Goal: Check status: Check status

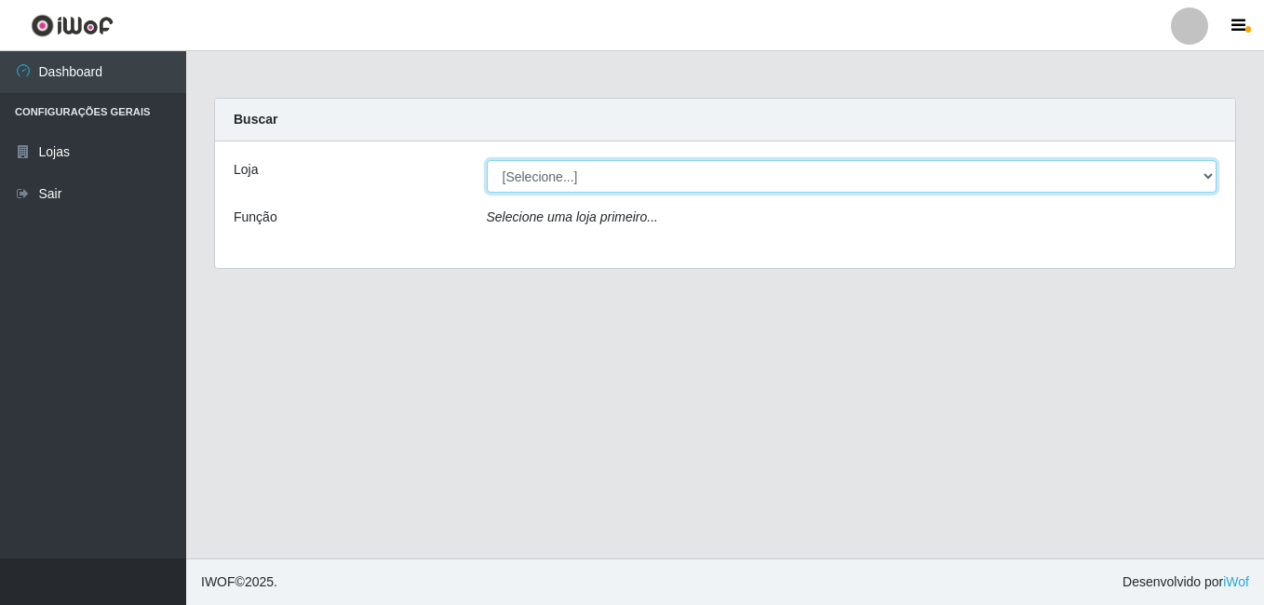
click at [541, 175] on select "[Selecione...] Bemais Supermercados - Cruz das Armas" at bounding box center [852, 176] width 731 height 33
select select "412"
click at [487, 160] on select "[Selecione...] Bemais Supermercados - Cruz das Armas" at bounding box center [852, 176] width 731 height 33
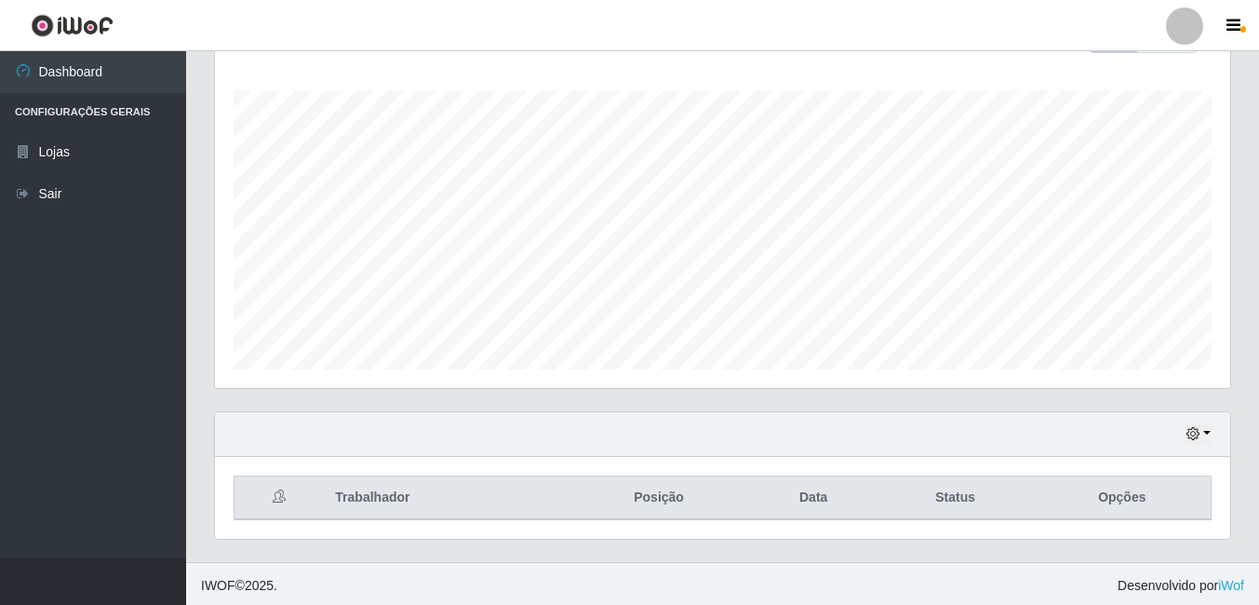
scroll to position [300, 0]
click at [1204, 425] on button "button" at bounding box center [1199, 430] width 26 height 21
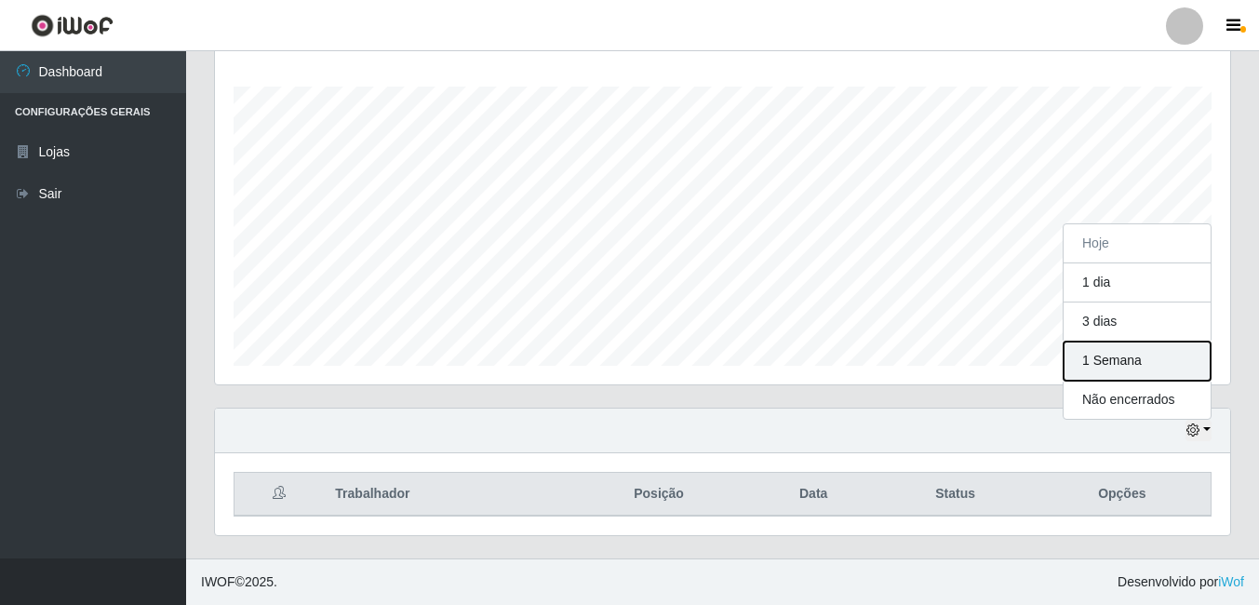
click at [1121, 369] on button "1 Semana" at bounding box center [1137, 361] width 147 height 39
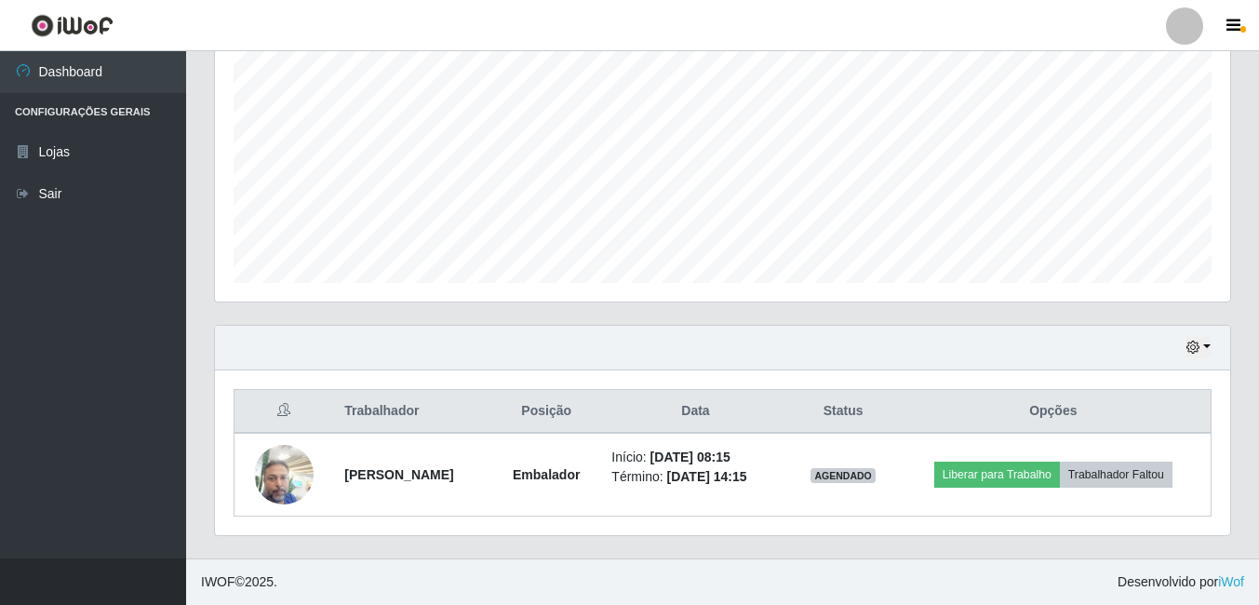
scroll to position [383, 0]
click at [1194, 350] on icon "button" at bounding box center [1193, 347] width 13 height 13
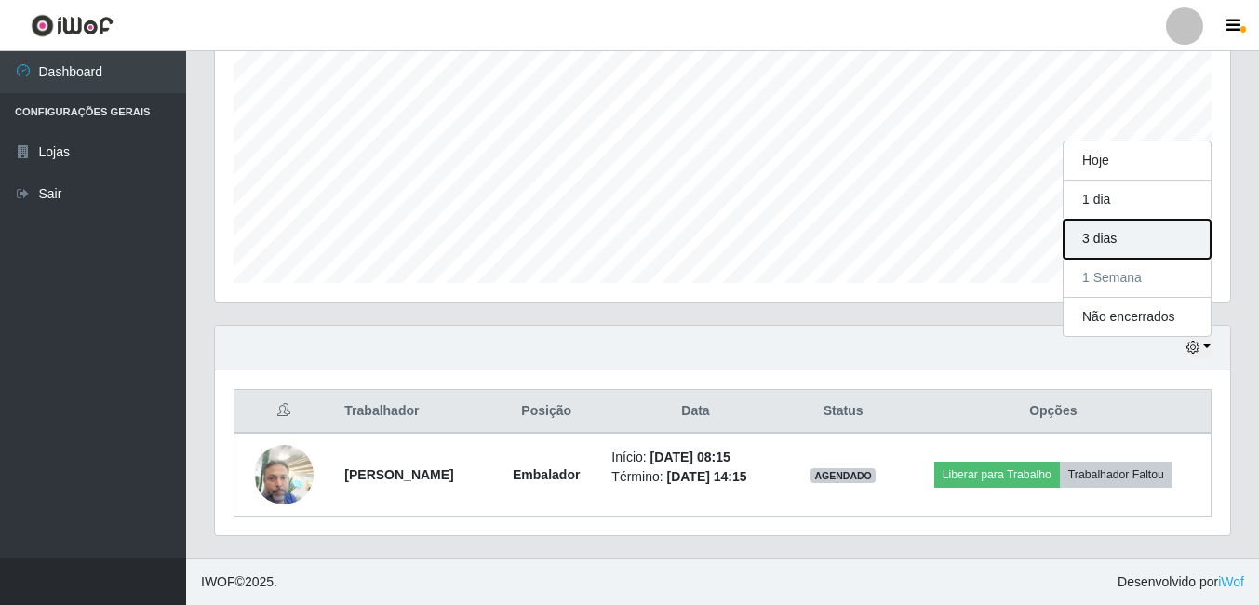
click at [1124, 243] on button "3 dias" at bounding box center [1137, 239] width 147 height 39
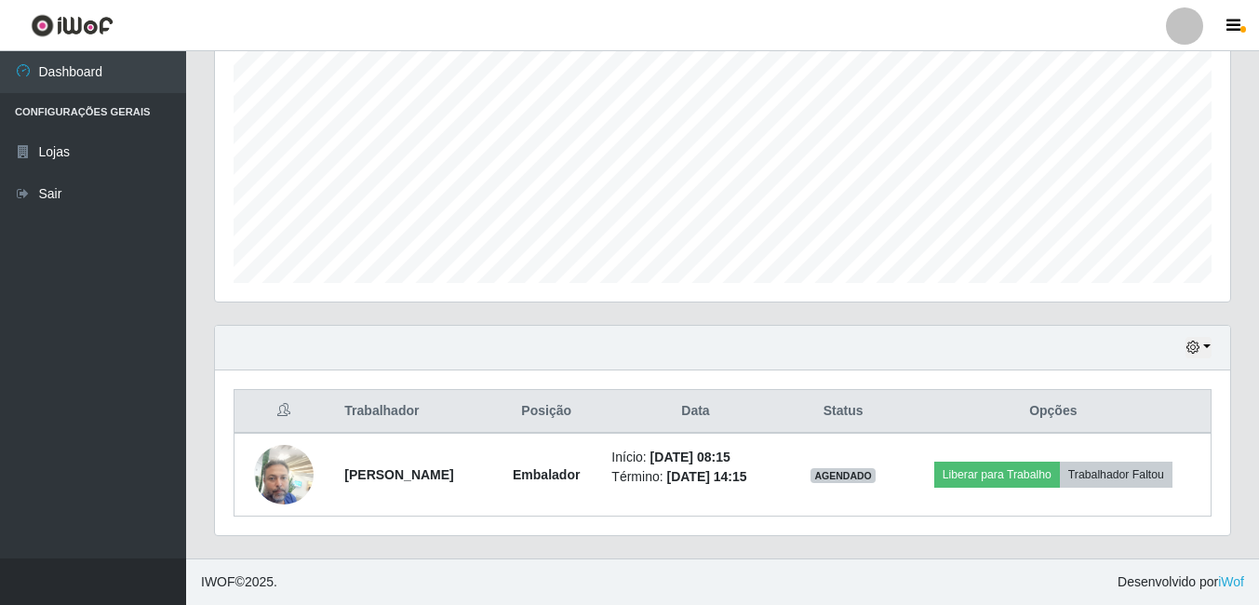
click at [51, 114] on li "Configurações Gerais" at bounding box center [93, 112] width 186 height 38
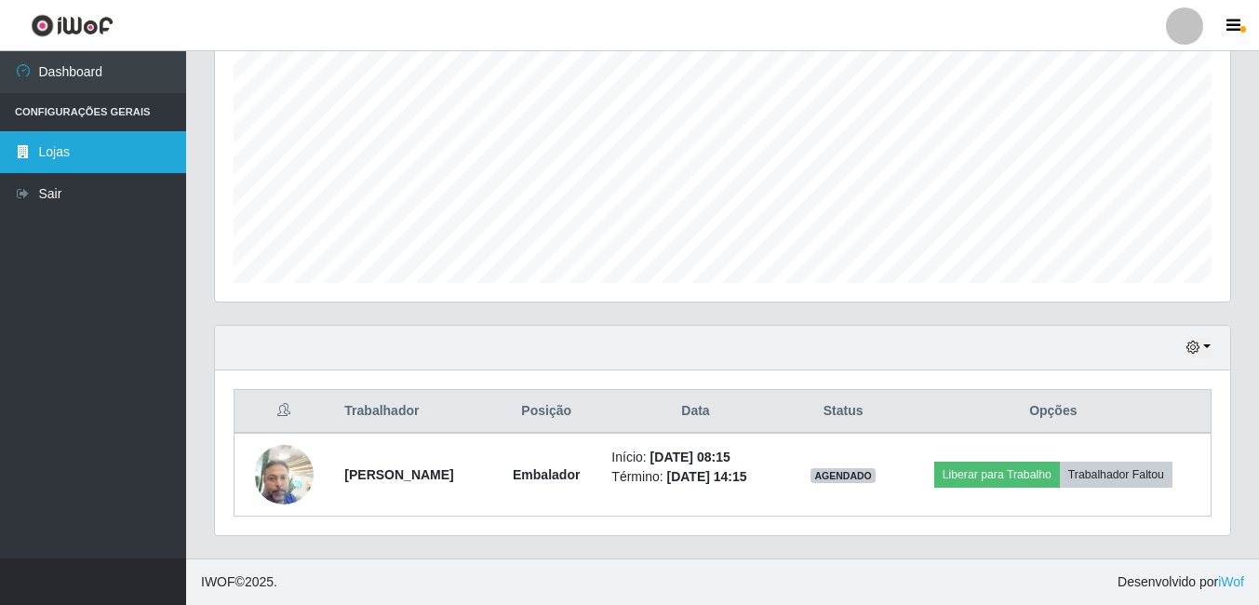
click at [50, 158] on link "Lojas" at bounding box center [93, 152] width 186 height 42
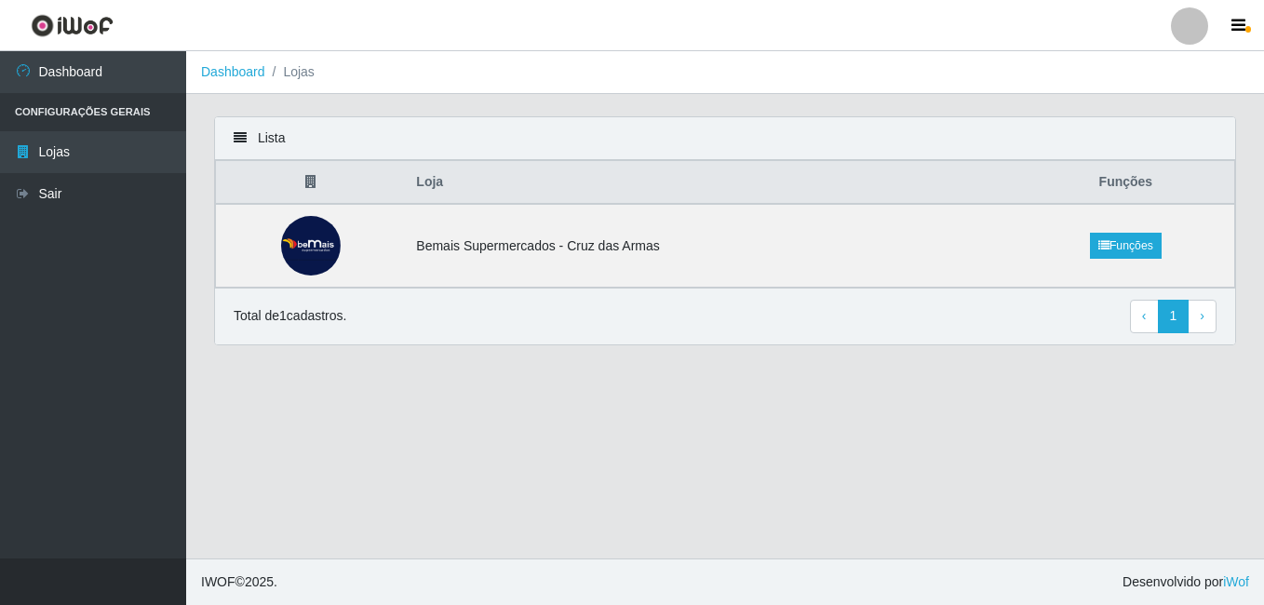
click at [650, 423] on main "Dashboard Lojas Lista Loja Funções Bemais Supermercados - Cruz das Armas Funçõe…" at bounding box center [725, 304] width 1078 height 507
click at [1202, 317] on span "›" at bounding box center [1202, 315] width 5 height 15
click at [309, 77] on li "Lojas" at bounding box center [289, 72] width 49 height 20
click at [228, 75] on link "Dashboard" at bounding box center [233, 71] width 64 height 15
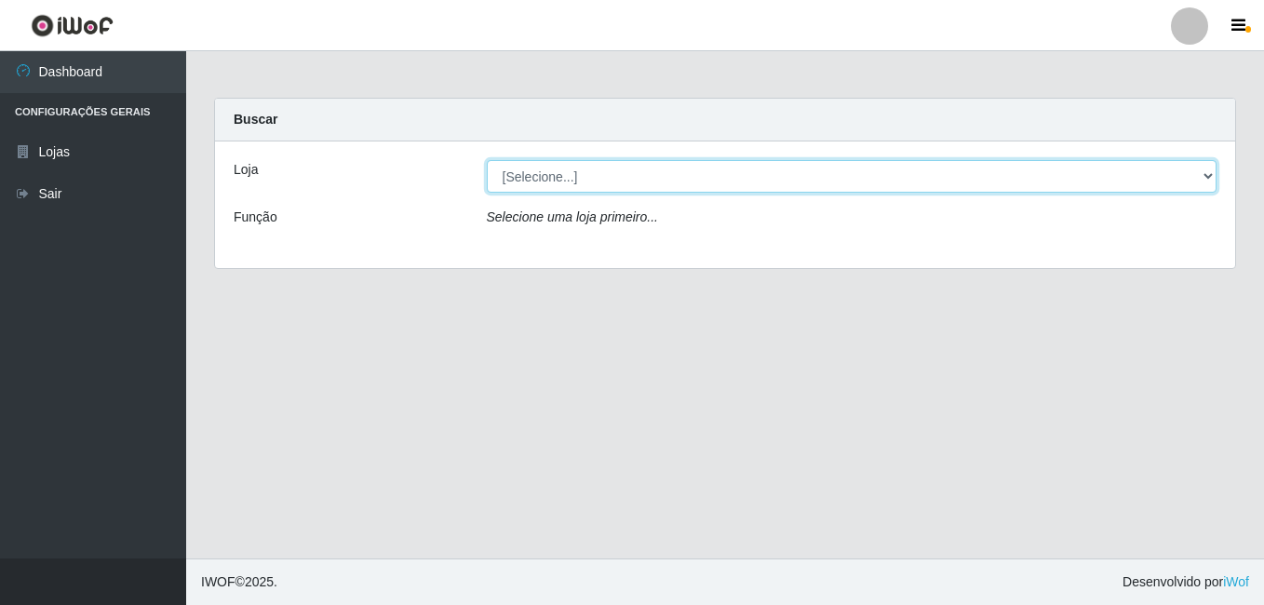
click at [617, 178] on select "[Selecione...] Bemais Supermercados - Cruz das Armas" at bounding box center [852, 176] width 731 height 33
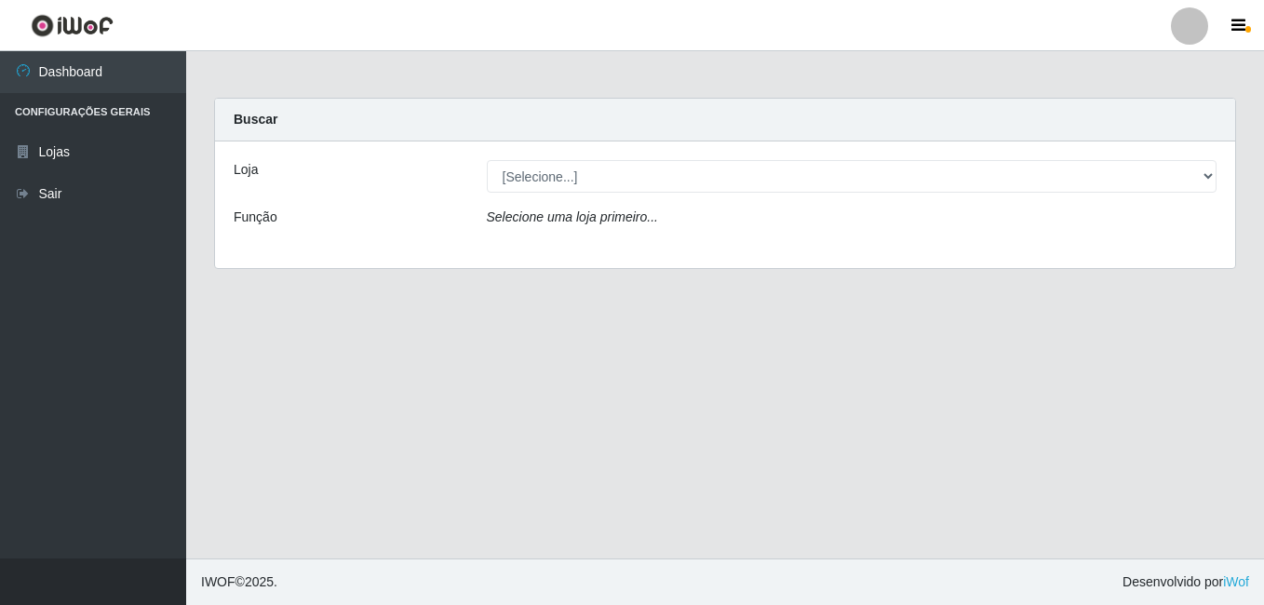
click at [611, 220] on icon "Selecione uma loja primeiro..." at bounding box center [572, 216] width 171 height 15
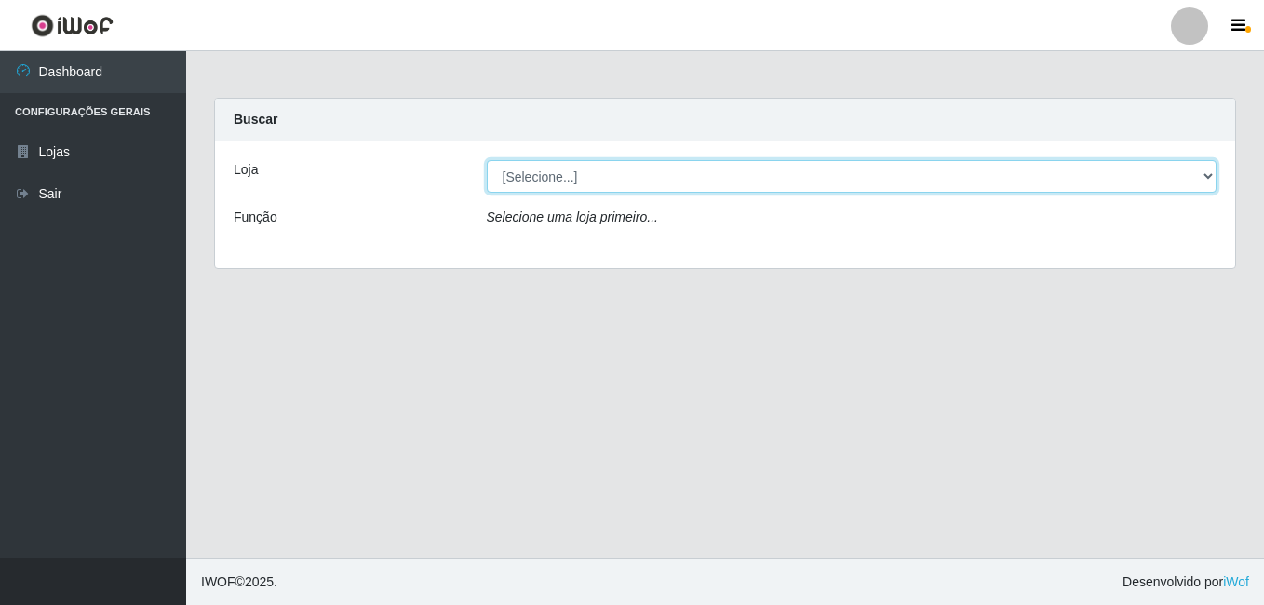
click at [532, 172] on select "[Selecione...] Bemais Supermercados - Cruz das Armas" at bounding box center [852, 176] width 731 height 33
select select "412"
click at [487, 160] on select "[Selecione...] Bemais Supermercados - Cruz das Armas" at bounding box center [852, 176] width 731 height 33
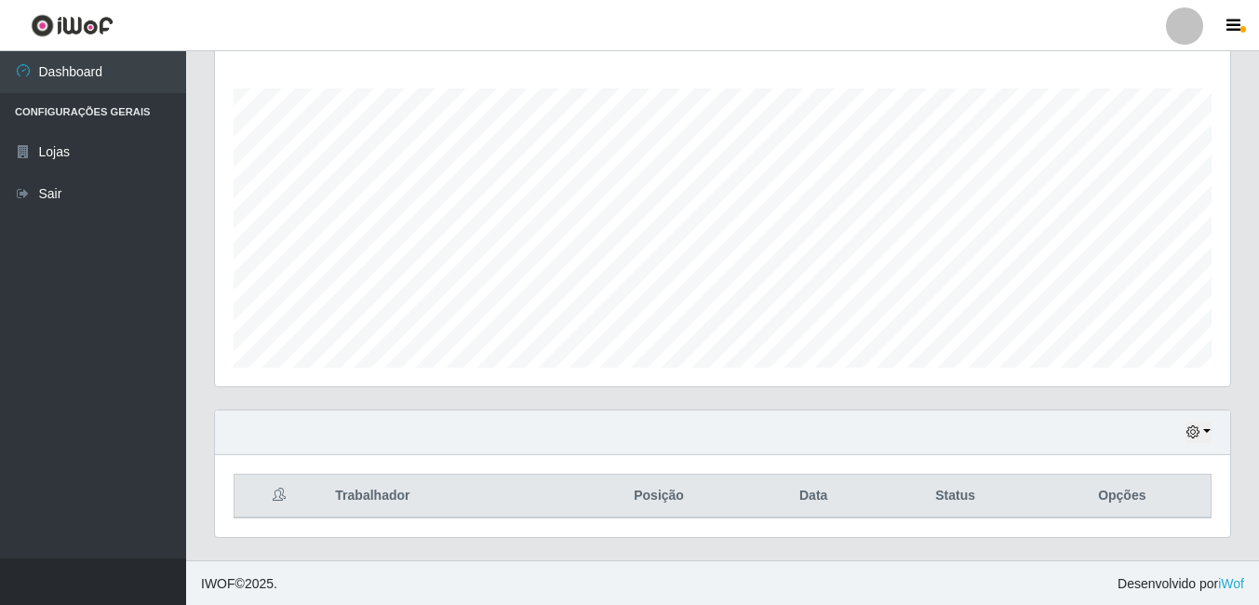
scroll to position [300, 0]
click at [1189, 426] on icon "button" at bounding box center [1193, 429] width 13 height 13
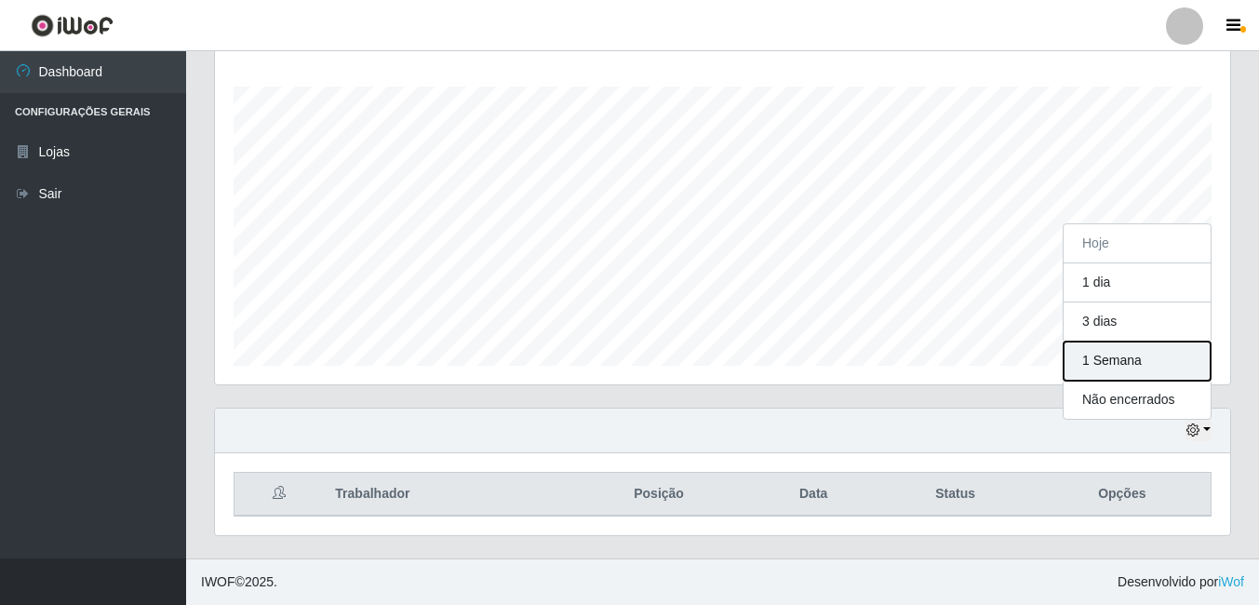
click at [1088, 354] on button "1 Semana" at bounding box center [1137, 361] width 147 height 39
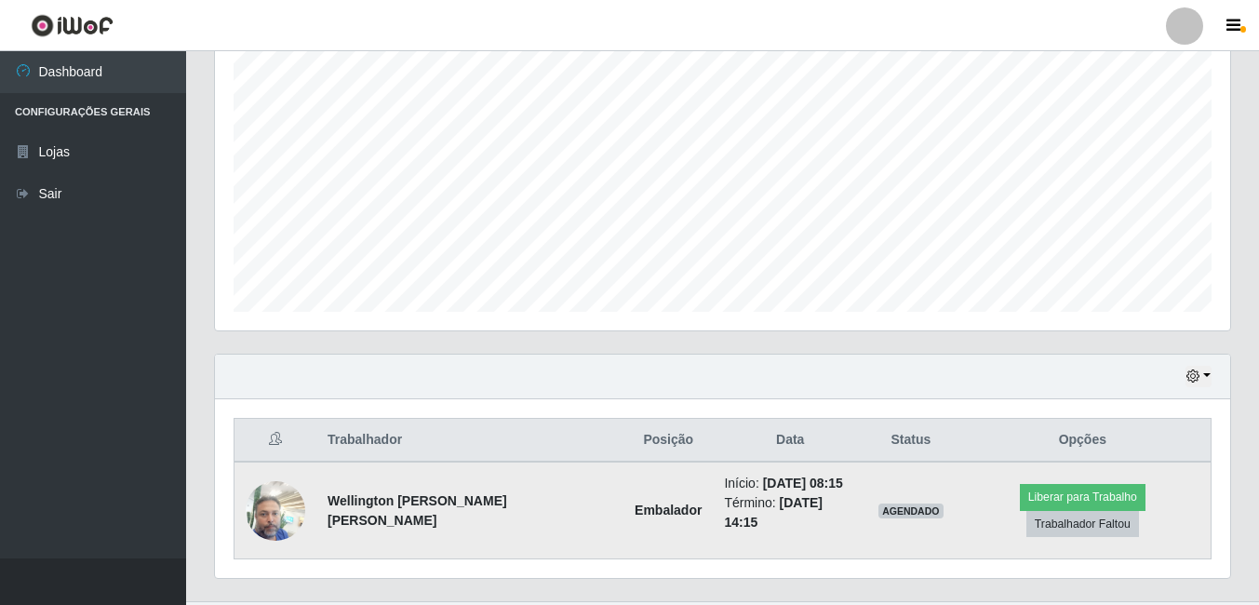
scroll to position [383, 0]
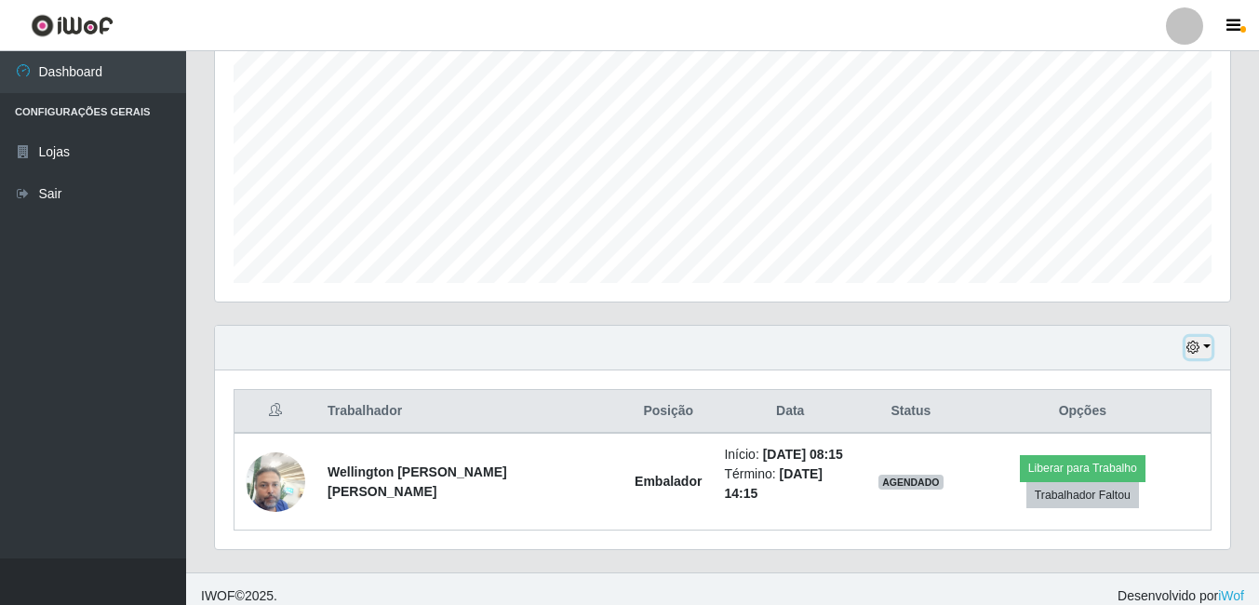
click at [1194, 349] on icon "button" at bounding box center [1193, 347] width 13 height 13
click at [1138, 316] on button "Não encerrados" at bounding box center [1137, 317] width 147 height 38
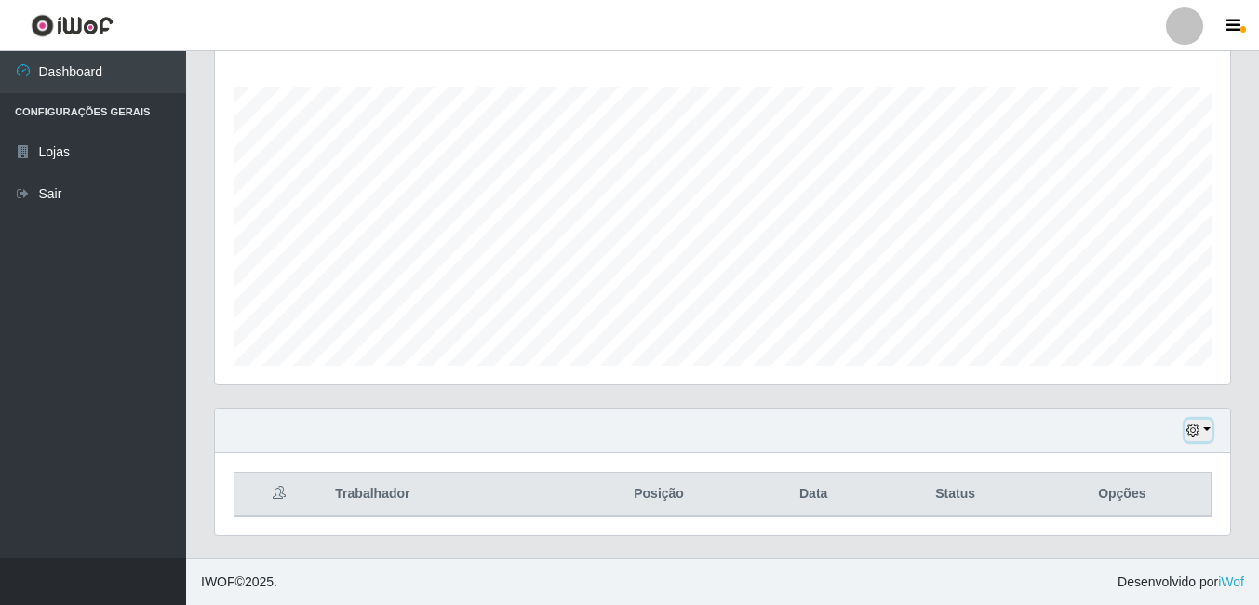
click at [1191, 430] on icon "button" at bounding box center [1193, 429] width 13 height 13
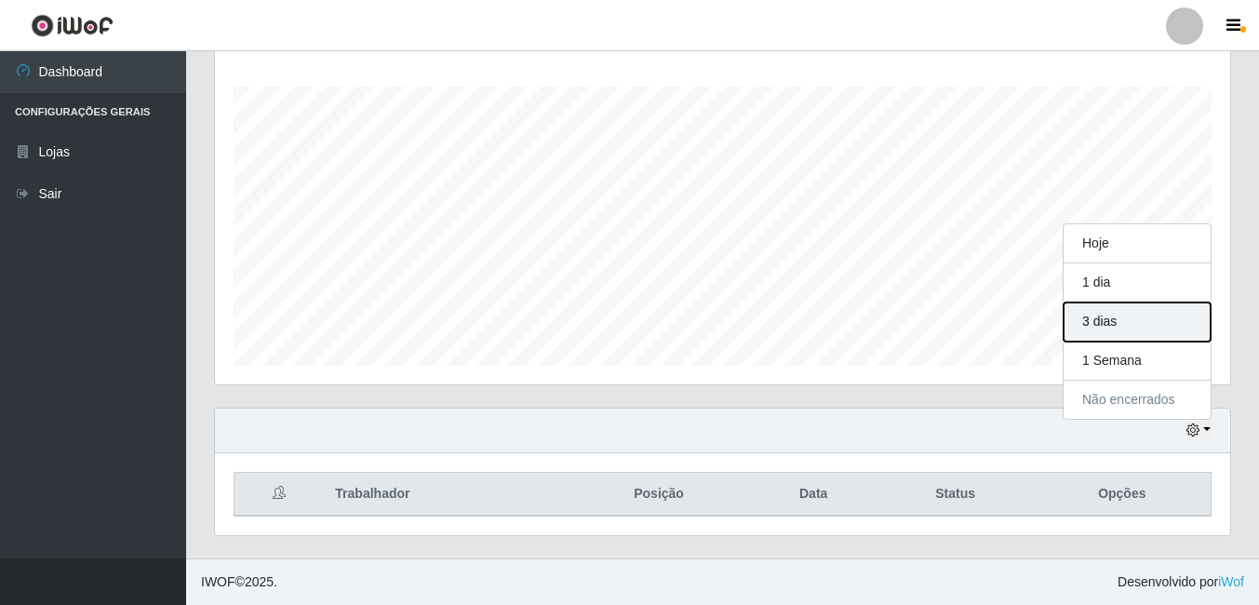
click at [1115, 321] on button "3 dias" at bounding box center [1137, 321] width 147 height 39
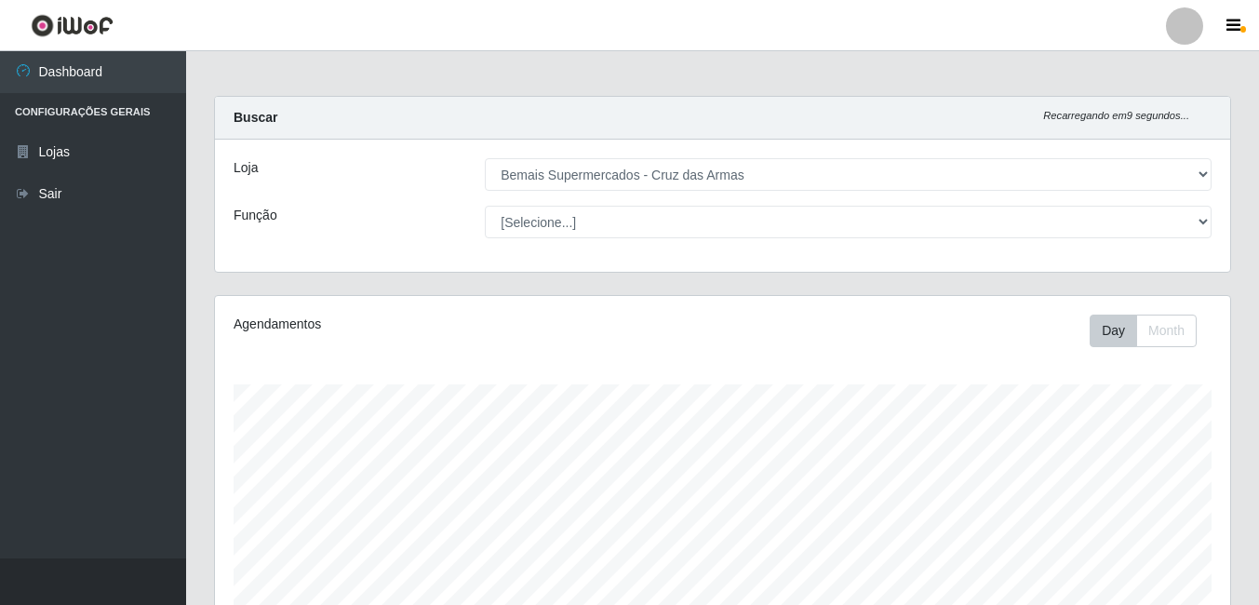
scroll to position [0, 0]
click at [1240, 24] on icon "button" at bounding box center [1234, 26] width 14 height 17
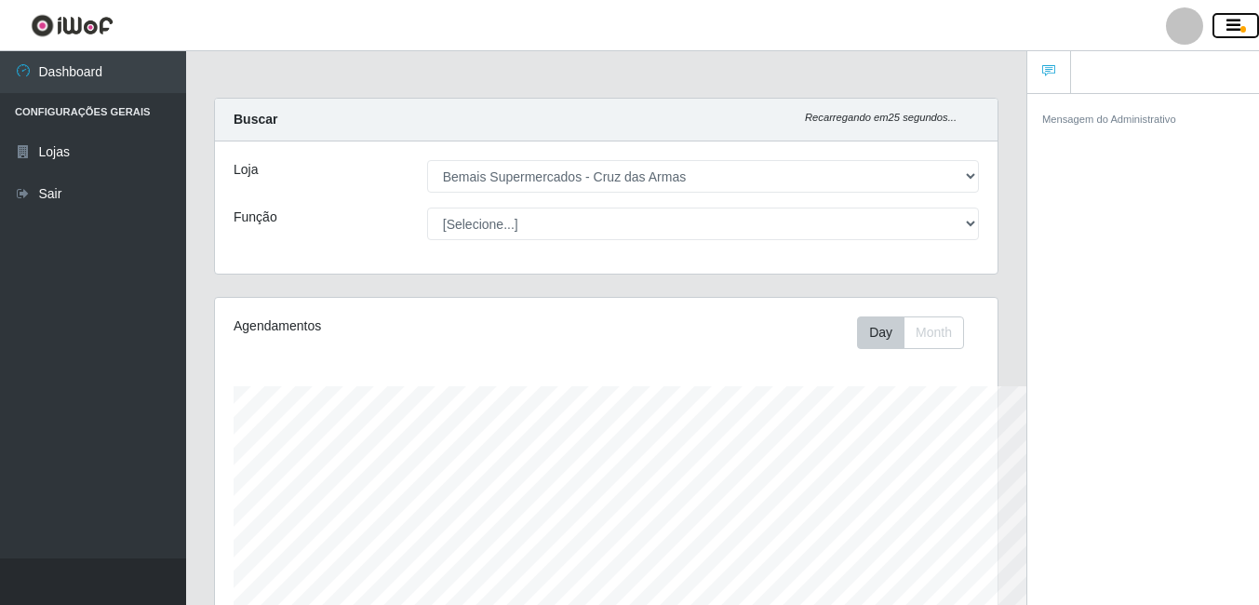
scroll to position [930317, 929920]
click at [1240, 24] on icon "button" at bounding box center [1234, 26] width 14 height 17
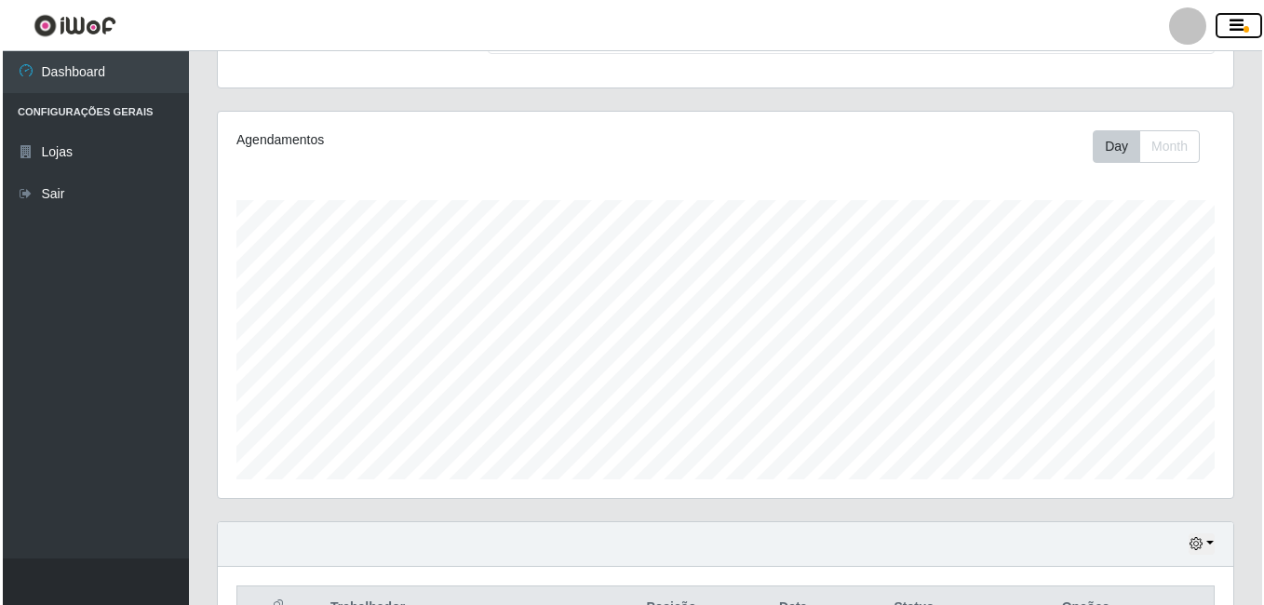
scroll to position [383, 0]
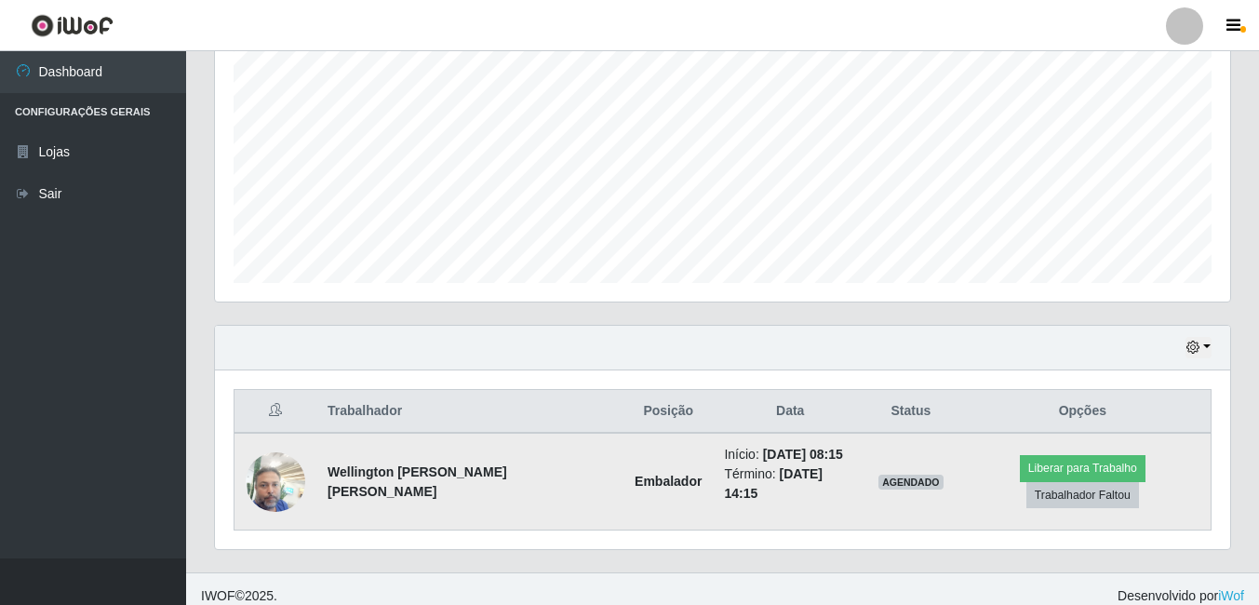
click at [280, 493] on img at bounding box center [276, 481] width 60 height 79
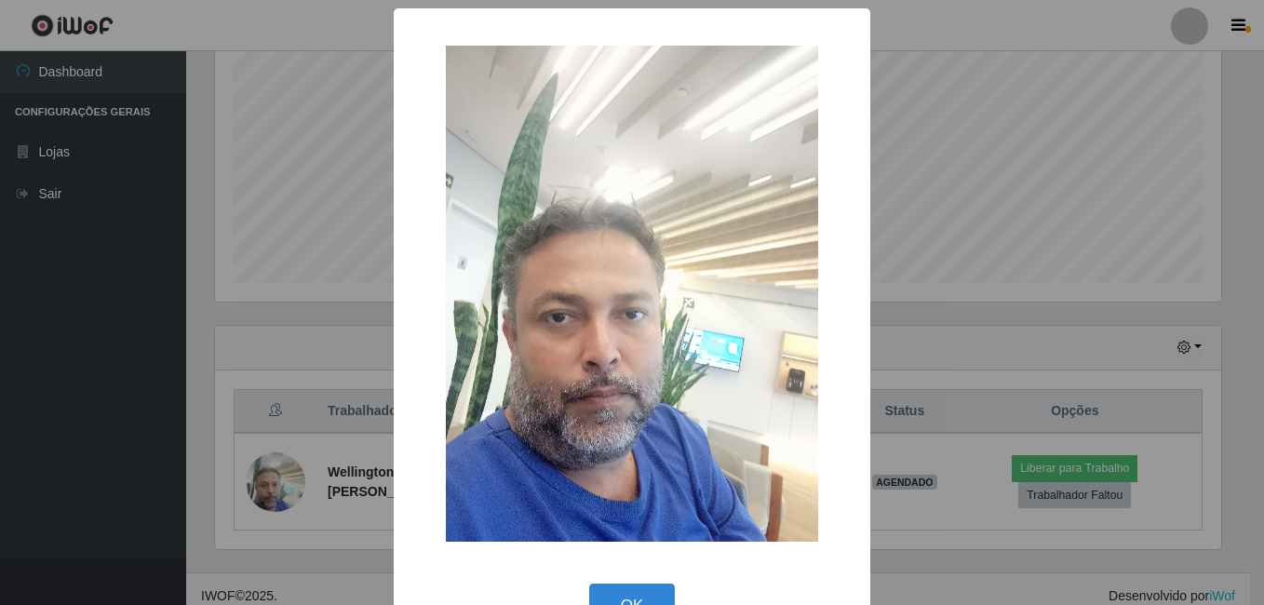
click at [117, 317] on div "× OK Cancel" at bounding box center [632, 302] width 1264 height 605
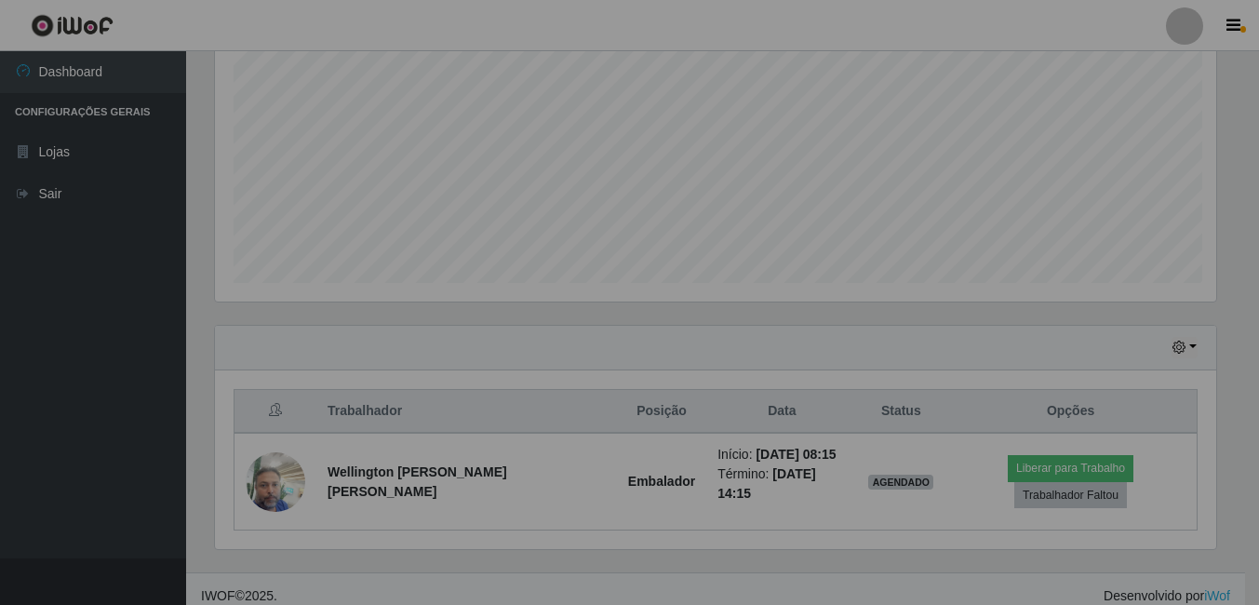
scroll to position [386, 1015]
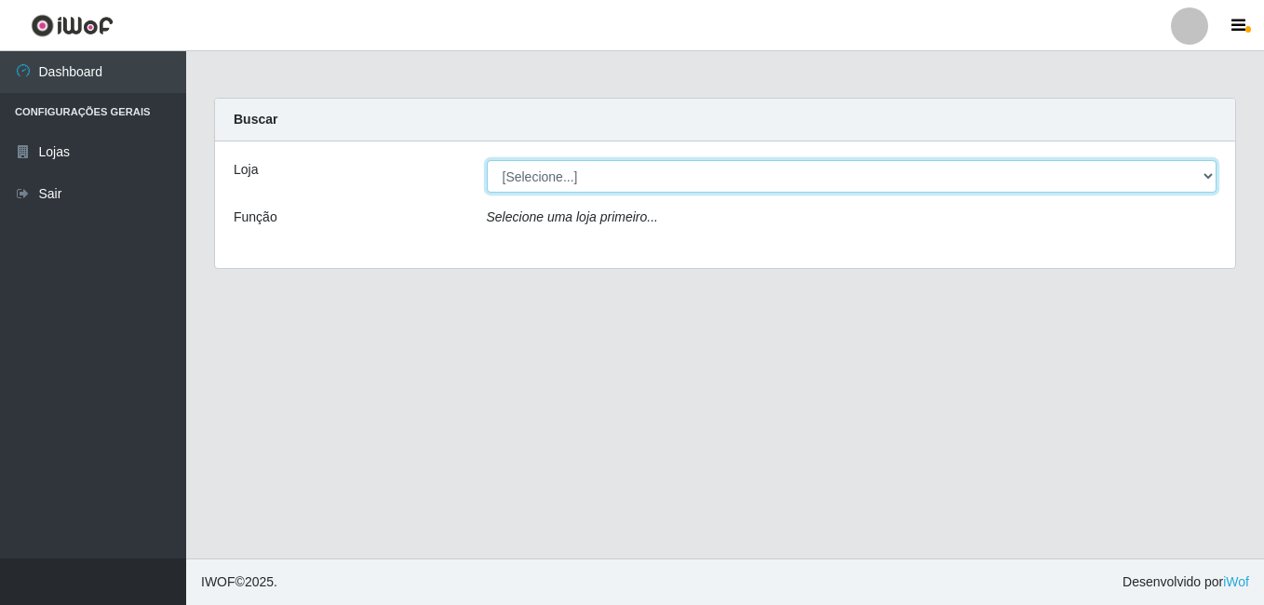
click at [1022, 172] on select "[Selecione...] Bemais Supermercados - Cruz das Armas" at bounding box center [852, 176] width 731 height 33
select select "412"
click at [487, 160] on select "[Selecione...] Bemais Supermercados - Cruz das Armas" at bounding box center [852, 176] width 731 height 33
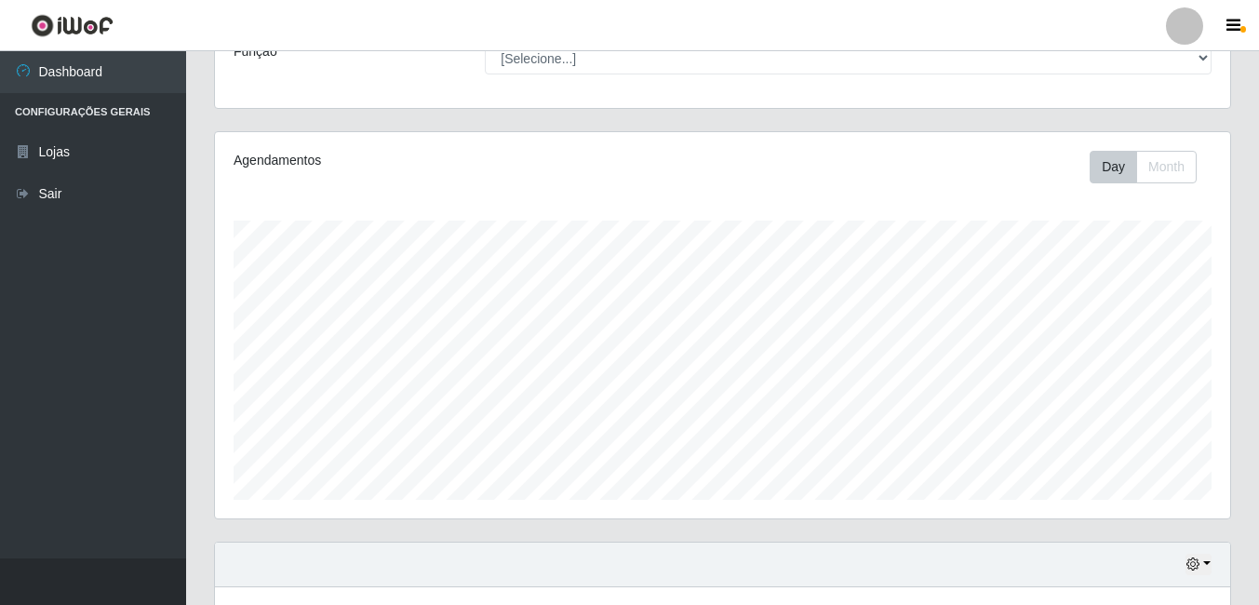
scroll to position [186, 0]
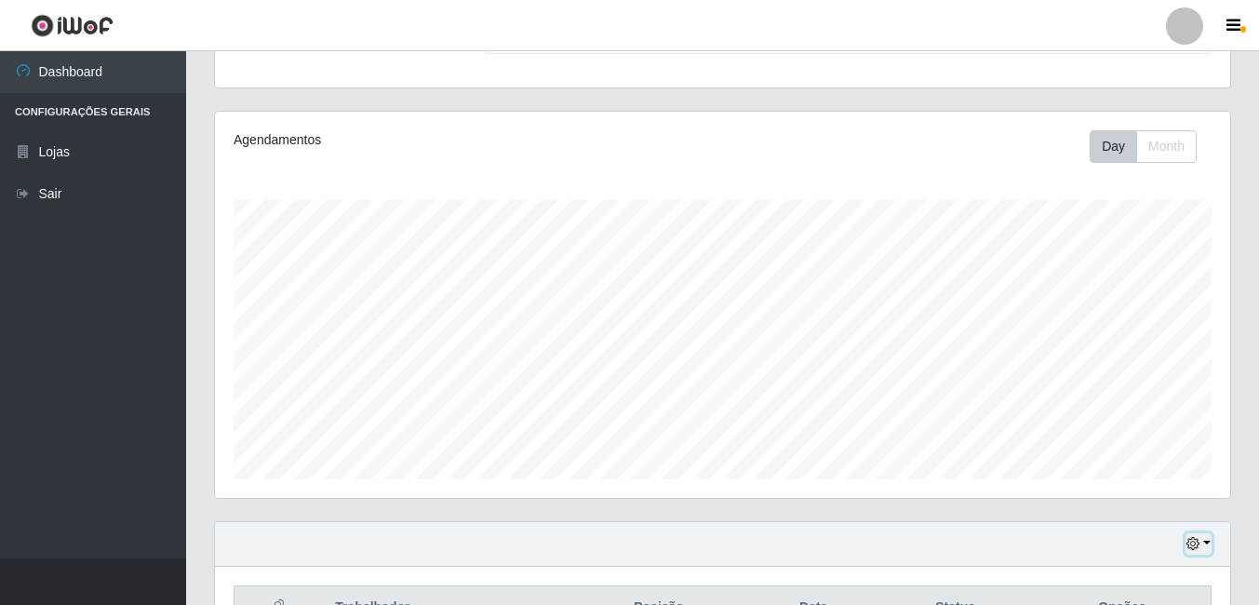
click at [1193, 547] on icon "button" at bounding box center [1193, 543] width 13 height 13
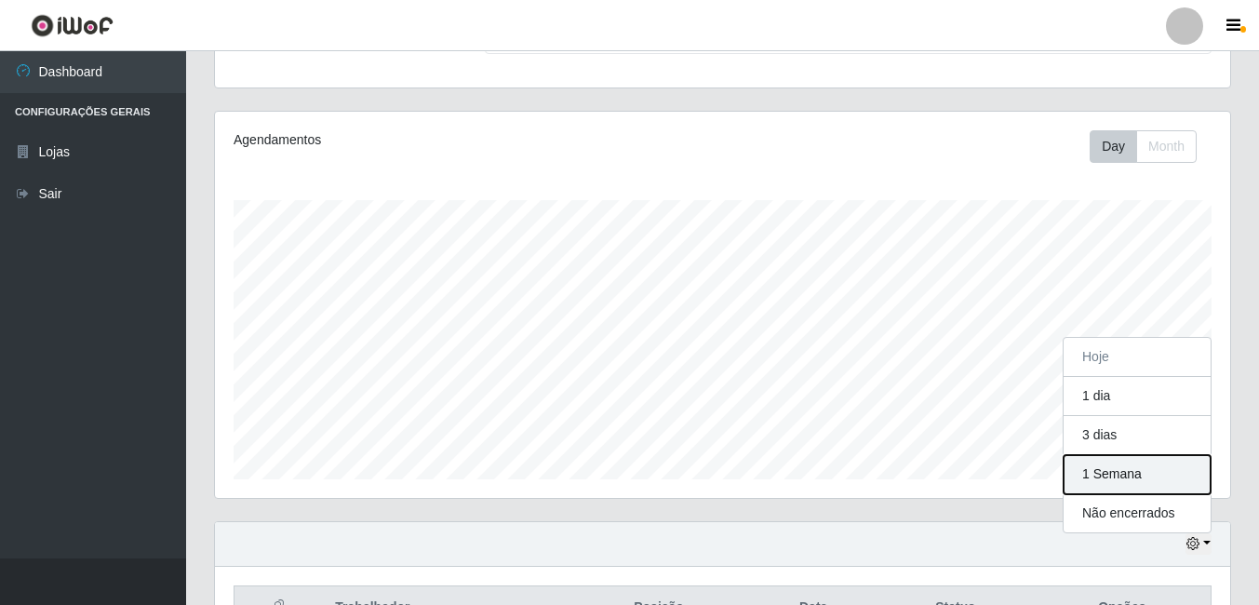
click at [1108, 475] on button "1 Semana" at bounding box center [1137, 474] width 147 height 39
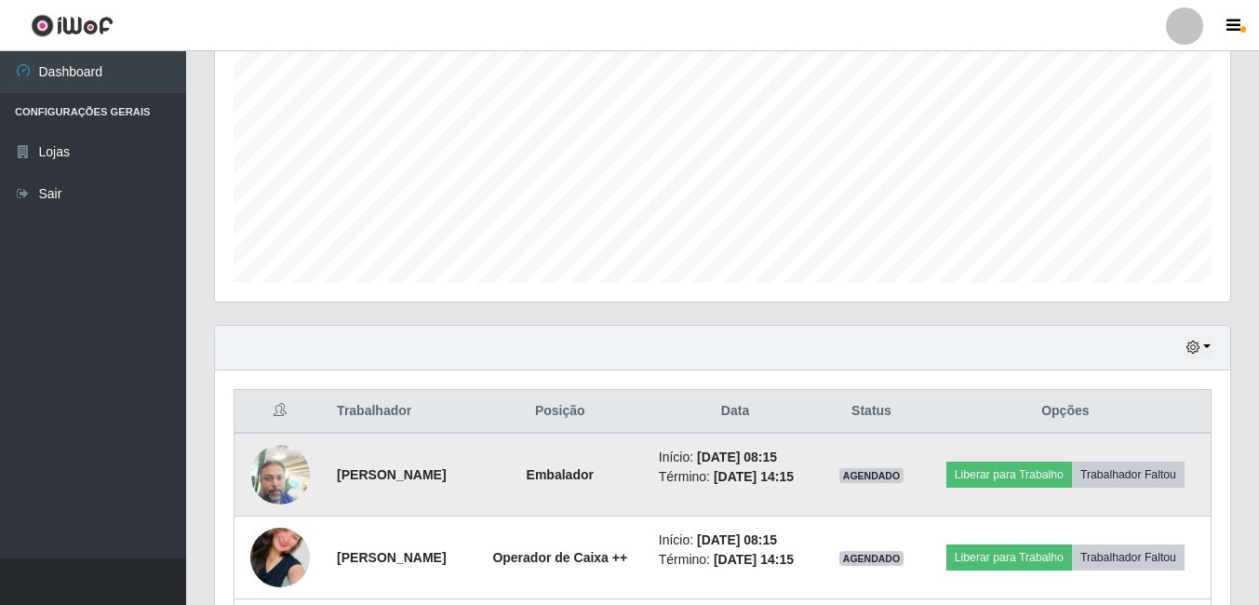
scroll to position [569, 0]
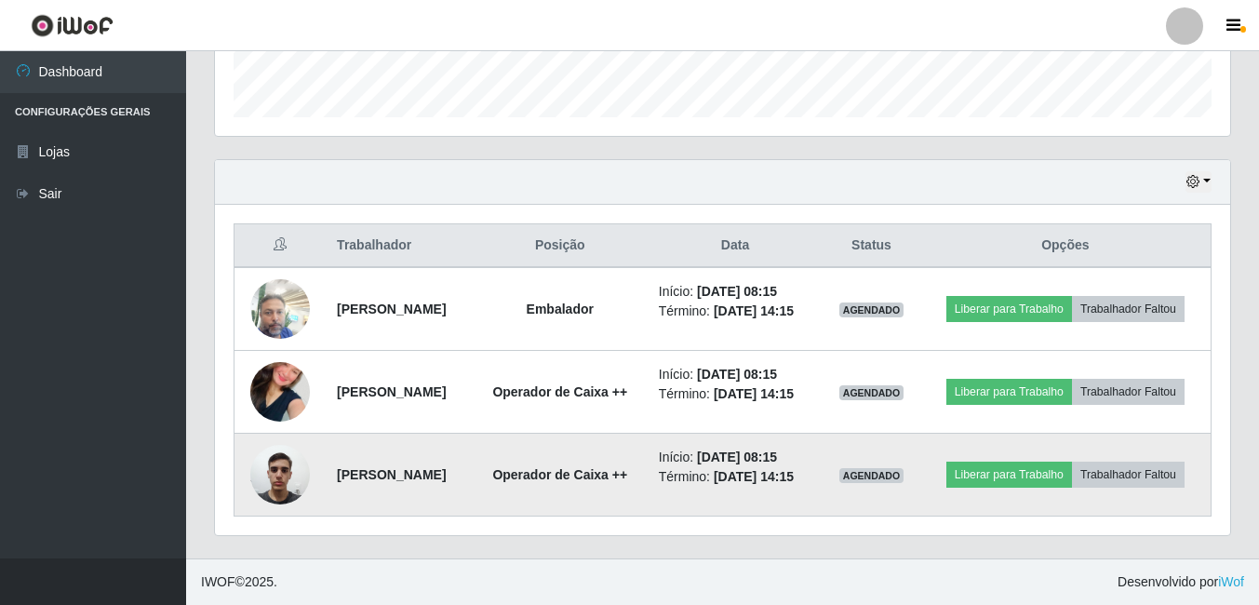
click at [268, 502] on img at bounding box center [280, 474] width 60 height 79
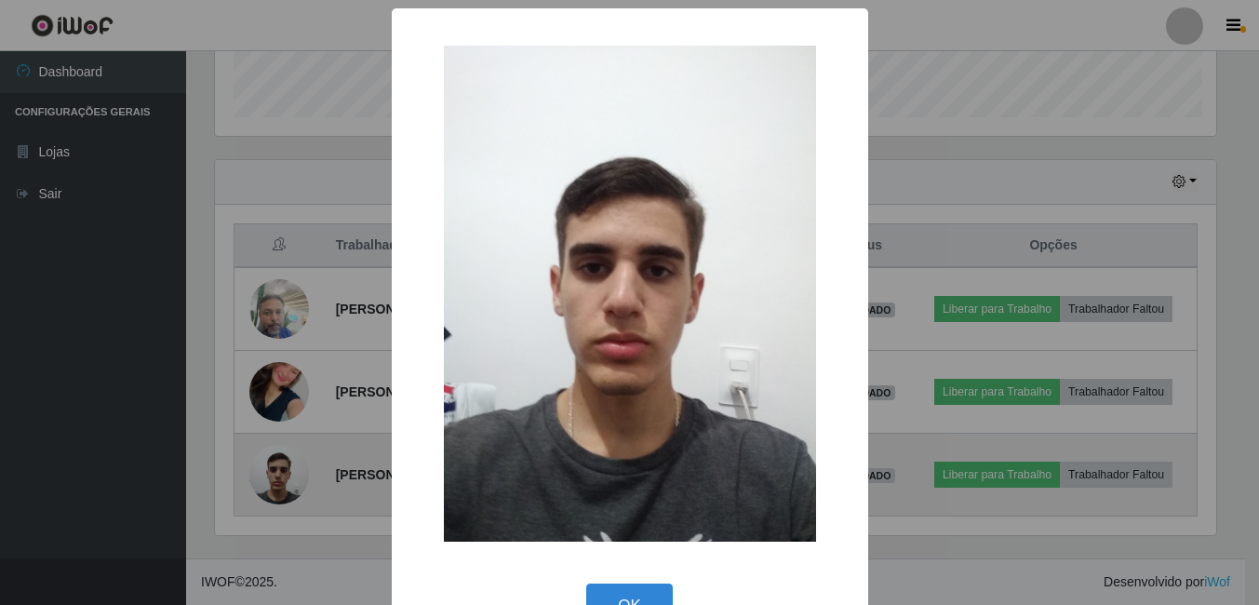
scroll to position [386, 1006]
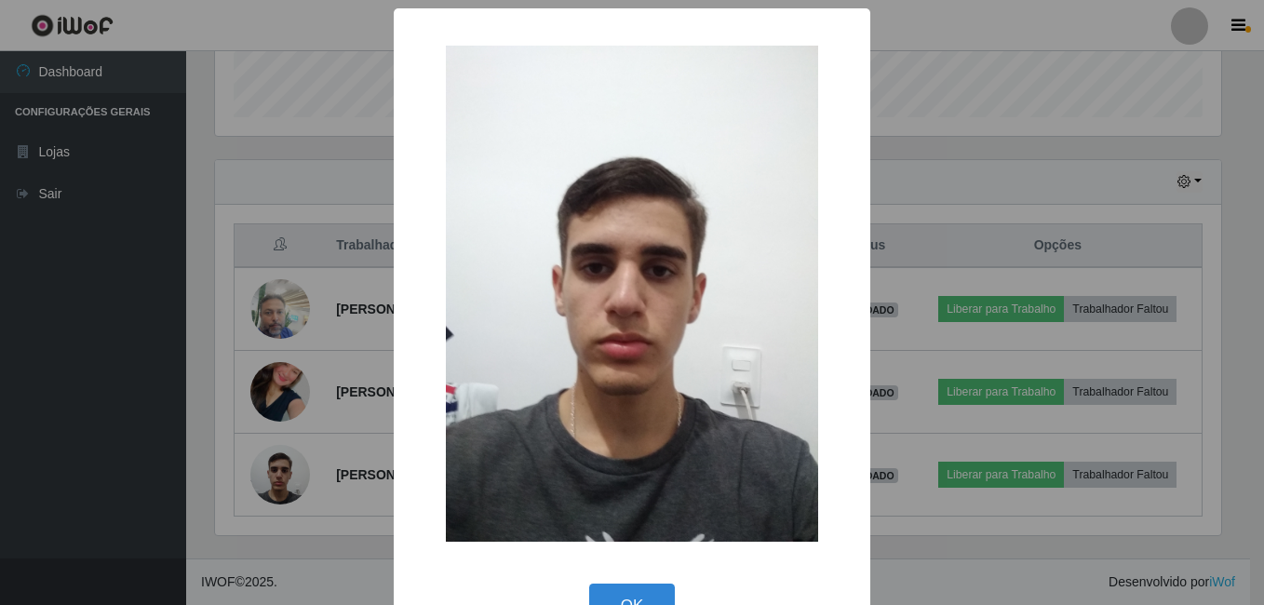
click at [209, 495] on div "× OK Cancel" at bounding box center [632, 302] width 1264 height 605
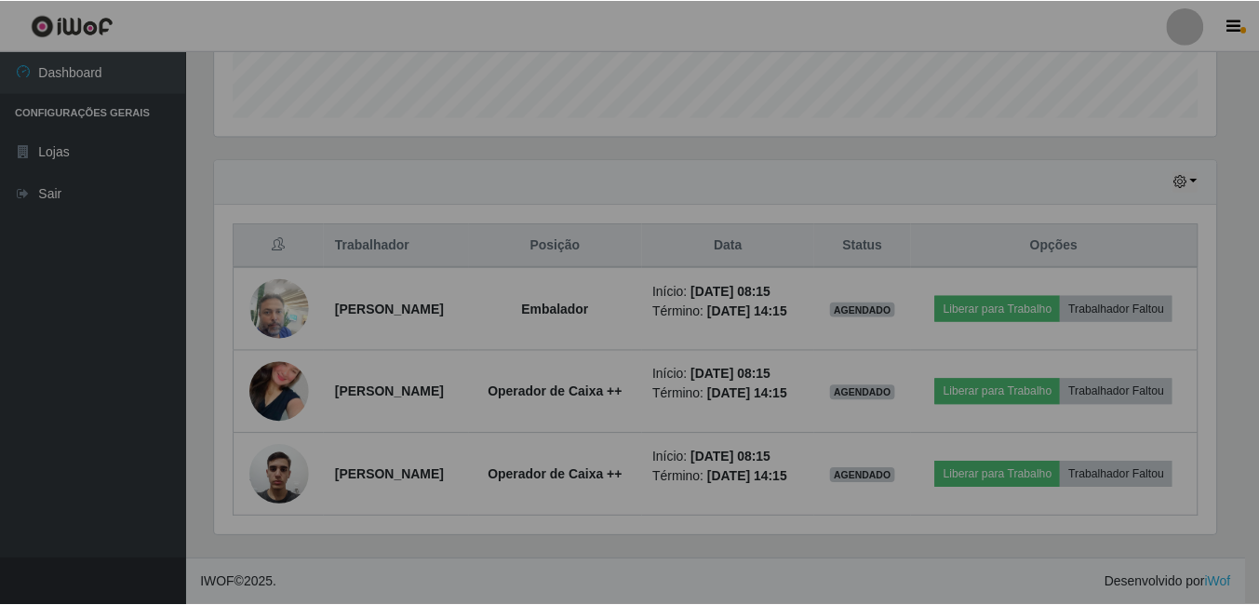
scroll to position [386, 1015]
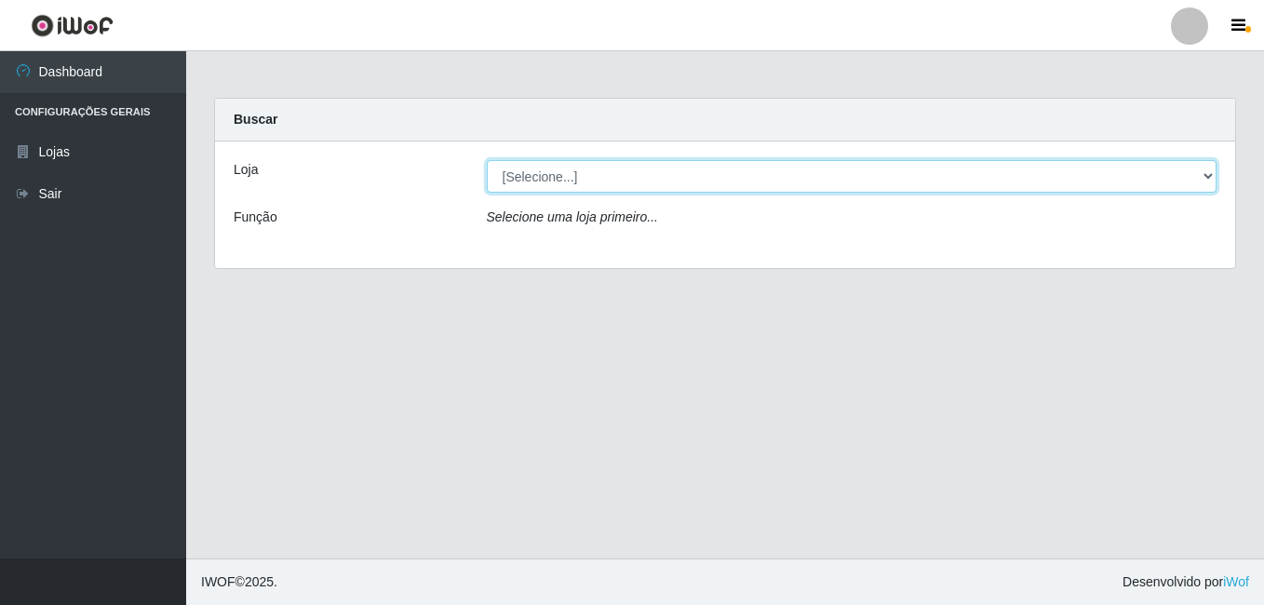
click at [1205, 174] on select "[Selecione...] Bemais Supermercados - Cruz das Armas" at bounding box center [852, 176] width 731 height 33
select select "412"
click at [487, 160] on select "[Selecione...] Bemais Supermercados - Cruz das Armas" at bounding box center [852, 176] width 731 height 33
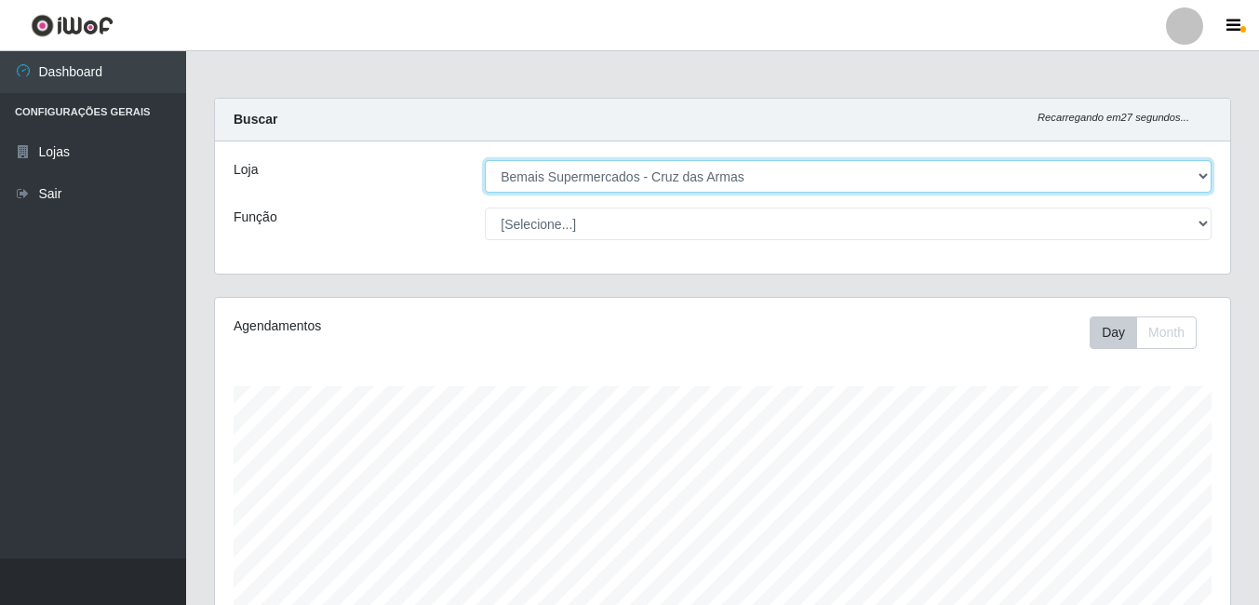
scroll to position [279, 0]
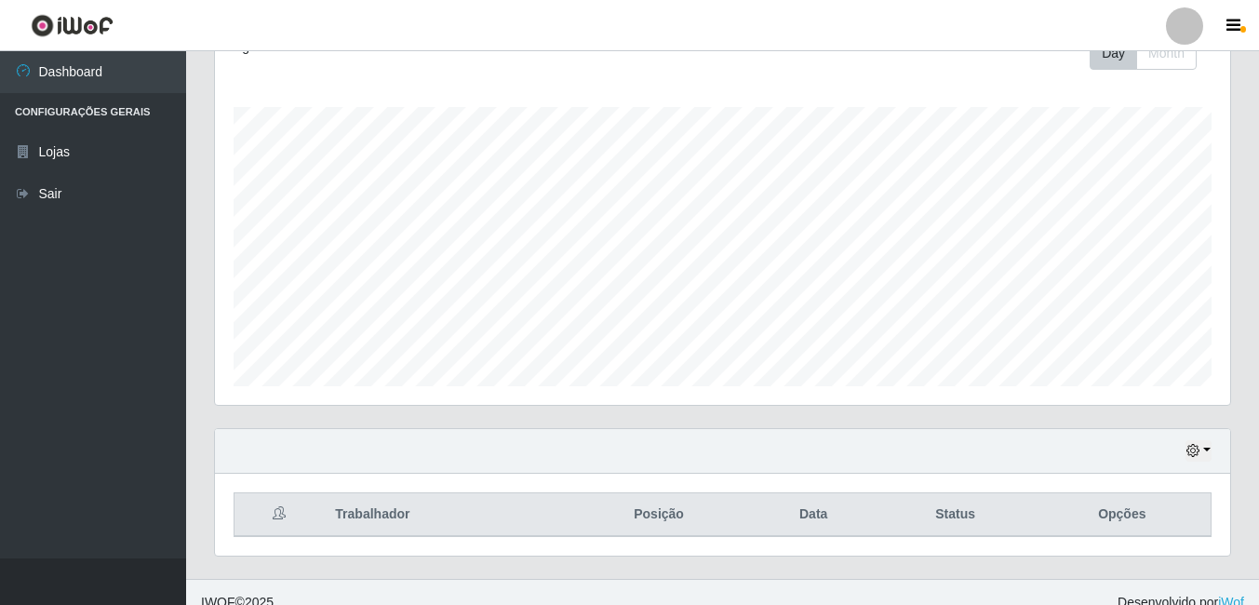
click at [1212, 453] on div "Hoje 1 dia 3 dias 1 Semana Não encerrados" at bounding box center [722, 451] width 1015 height 45
click at [1208, 450] on button "button" at bounding box center [1199, 450] width 26 height 21
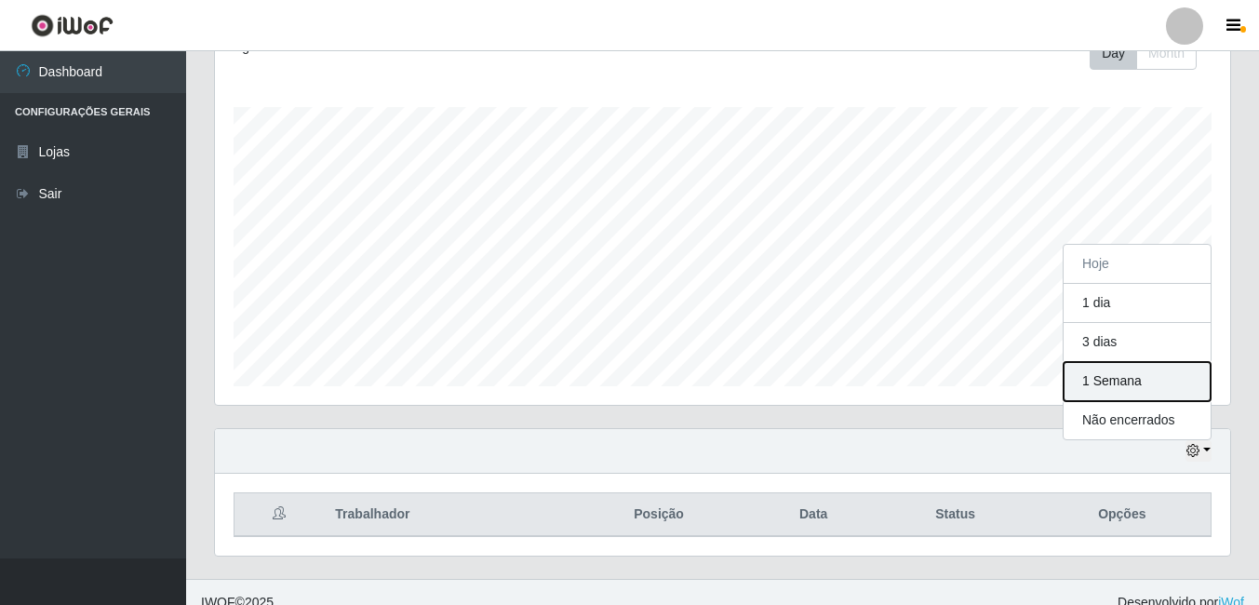
click at [1144, 379] on button "1 Semana" at bounding box center [1137, 381] width 147 height 39
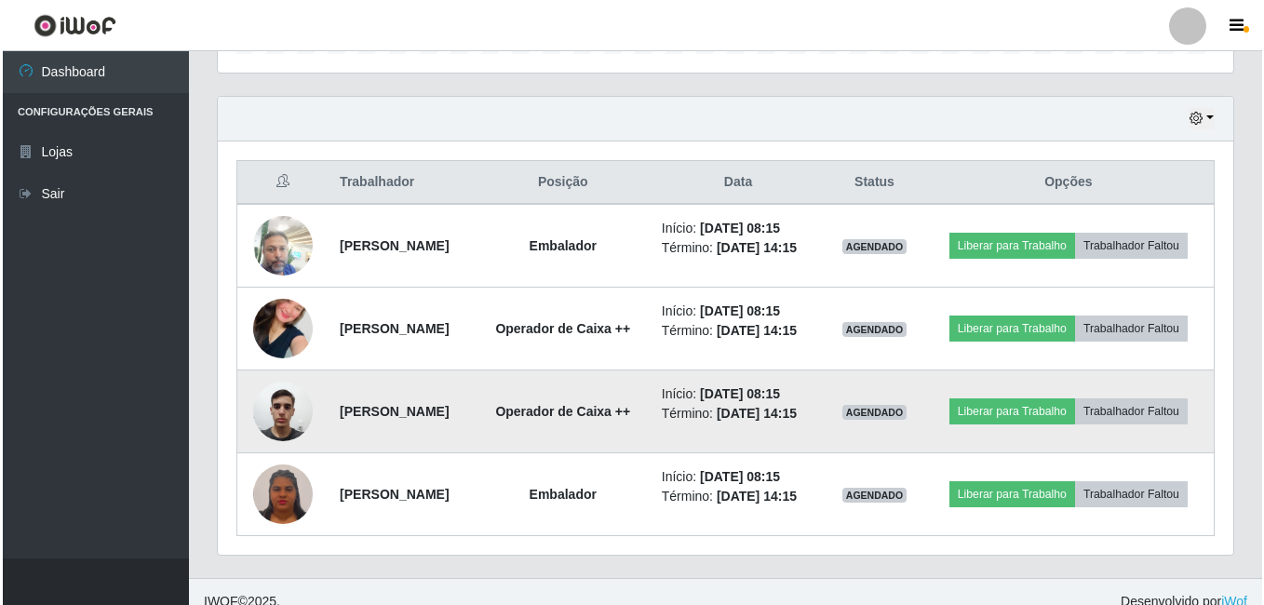
scroll to position [687, 0]
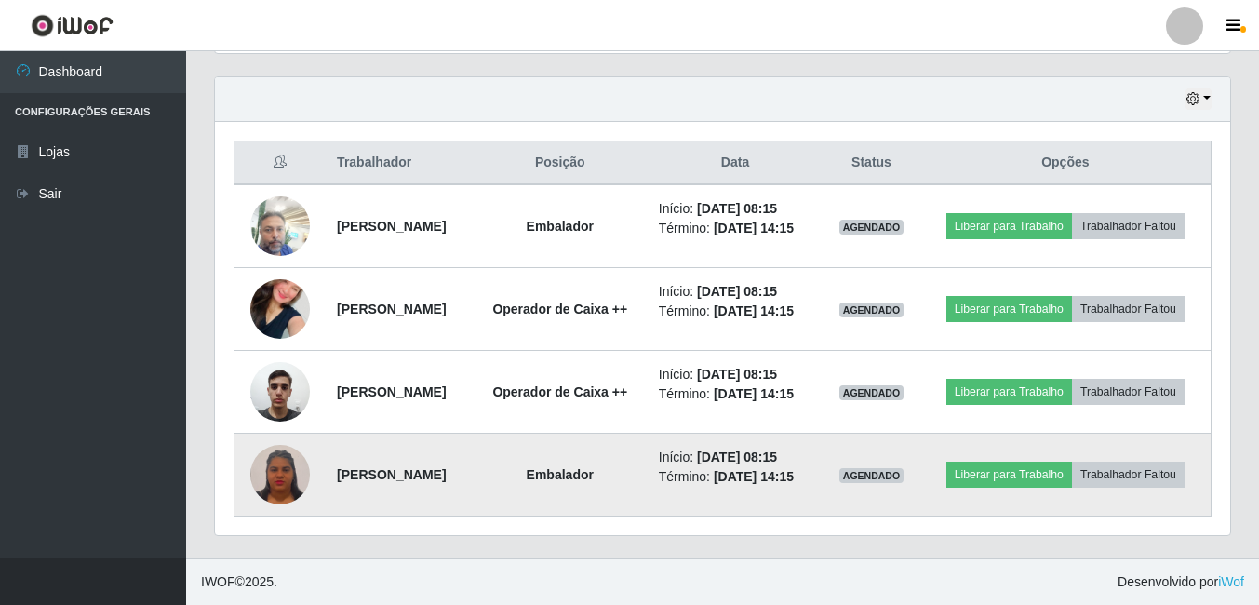
click at [259, 467] on img at bounding box center [280, 474] width 60 height 64
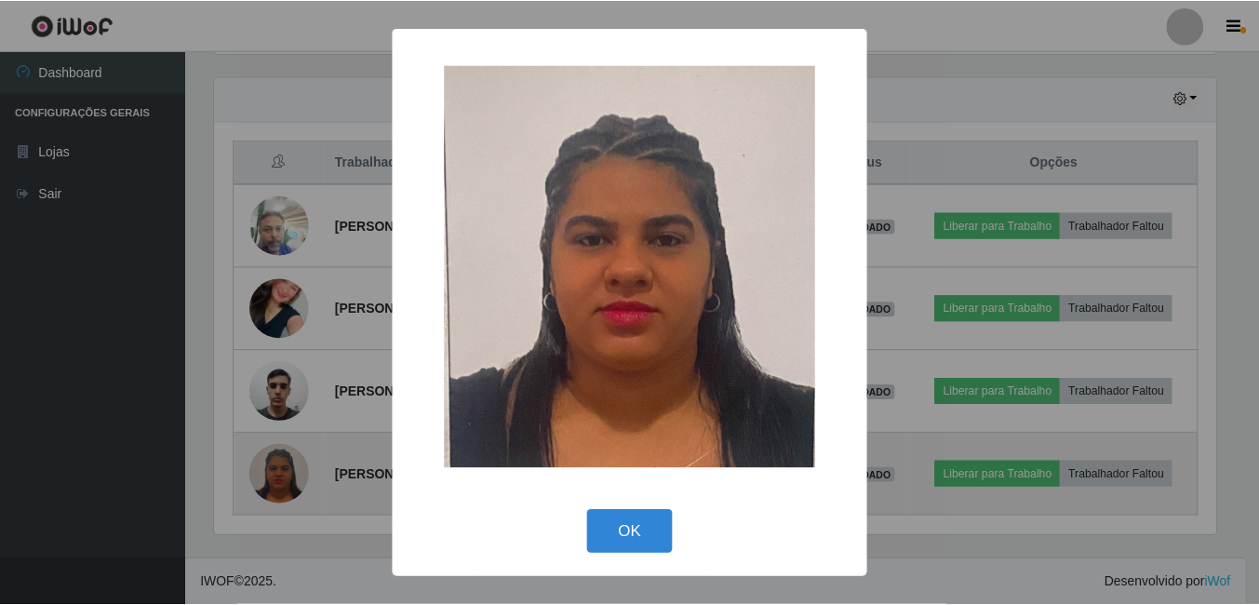
scroll to position [386, 1006]
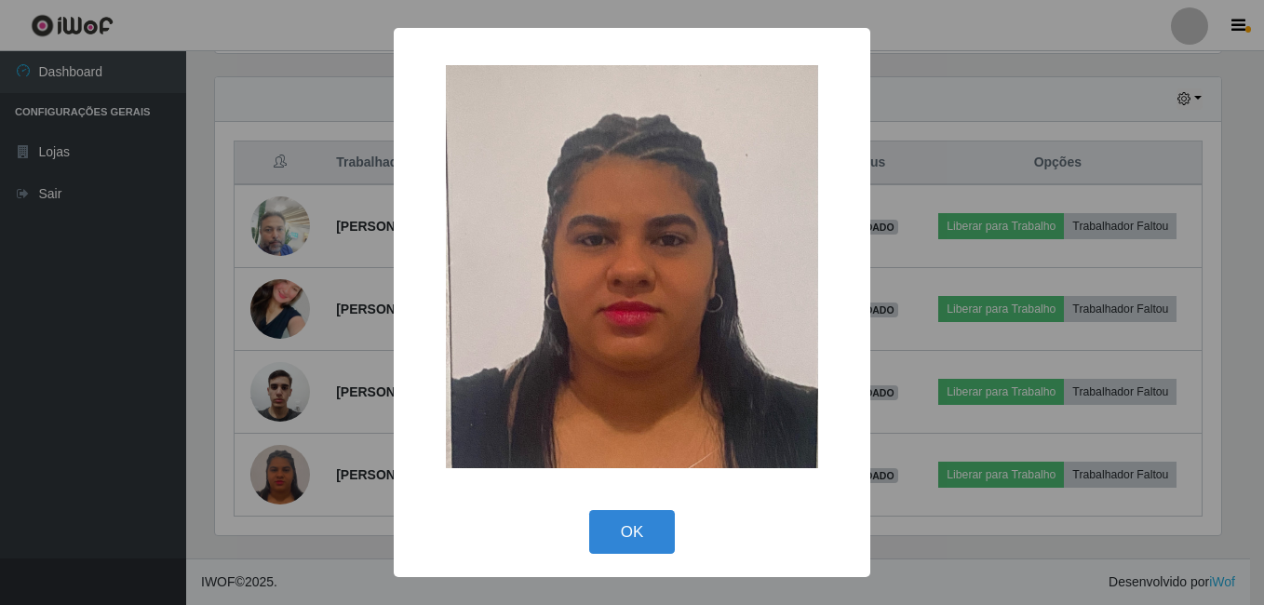
click at [216, 473] on div "× OK Cancel" at bounding box center [632, 302] width 1264 height 605
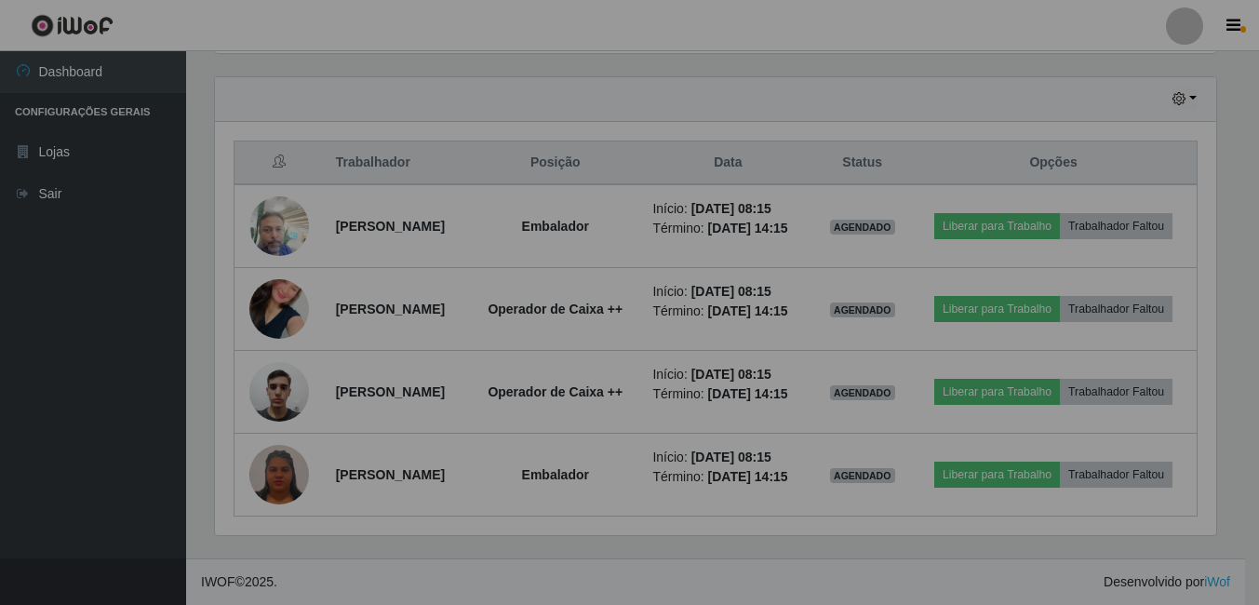
scroll to position [386, 1015]
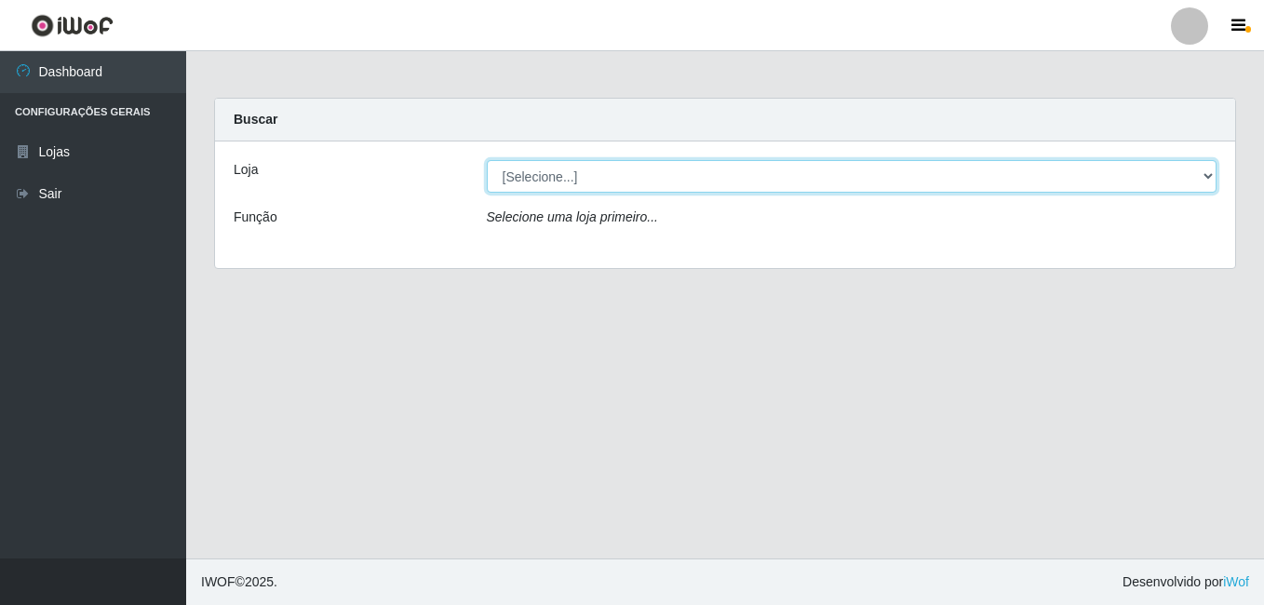
click at [1197, 177] on select "[Selecione...] Bemais Supermercados - Cruz das Armas" at bounding box center [852, 176] width 731 height 33
select select "412"
click at [487, 160] on select "[Selecione...] Bemais Supermercados - Cruz das Armas" at bounding box center [852, 176] width 731 height 33
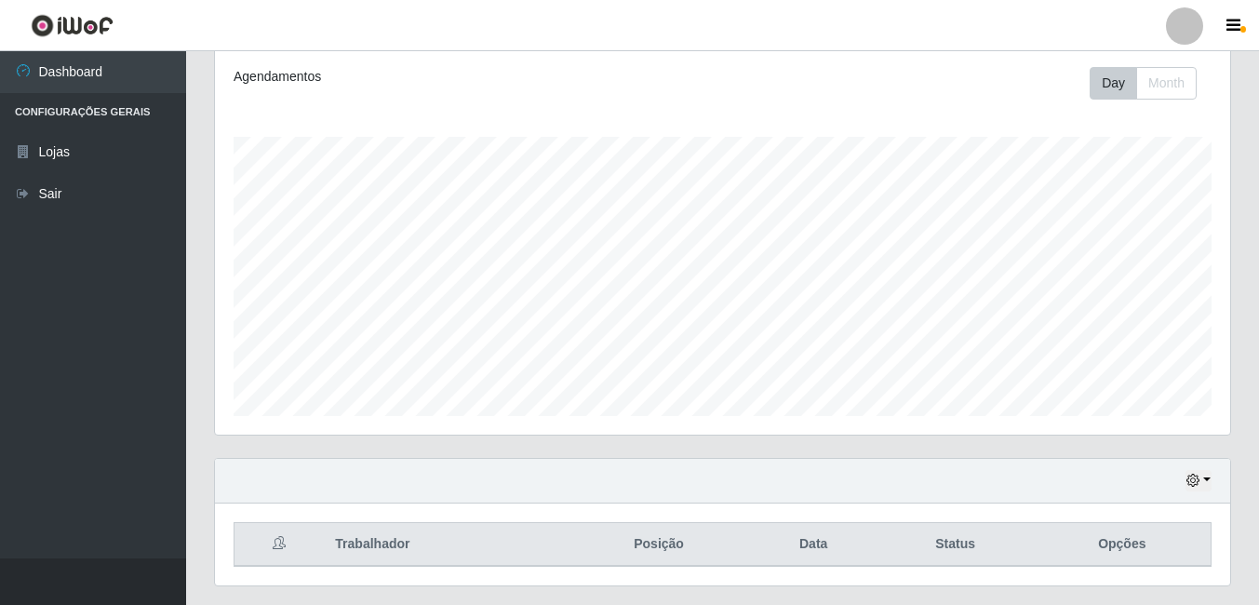
scroll to position [300, 0]
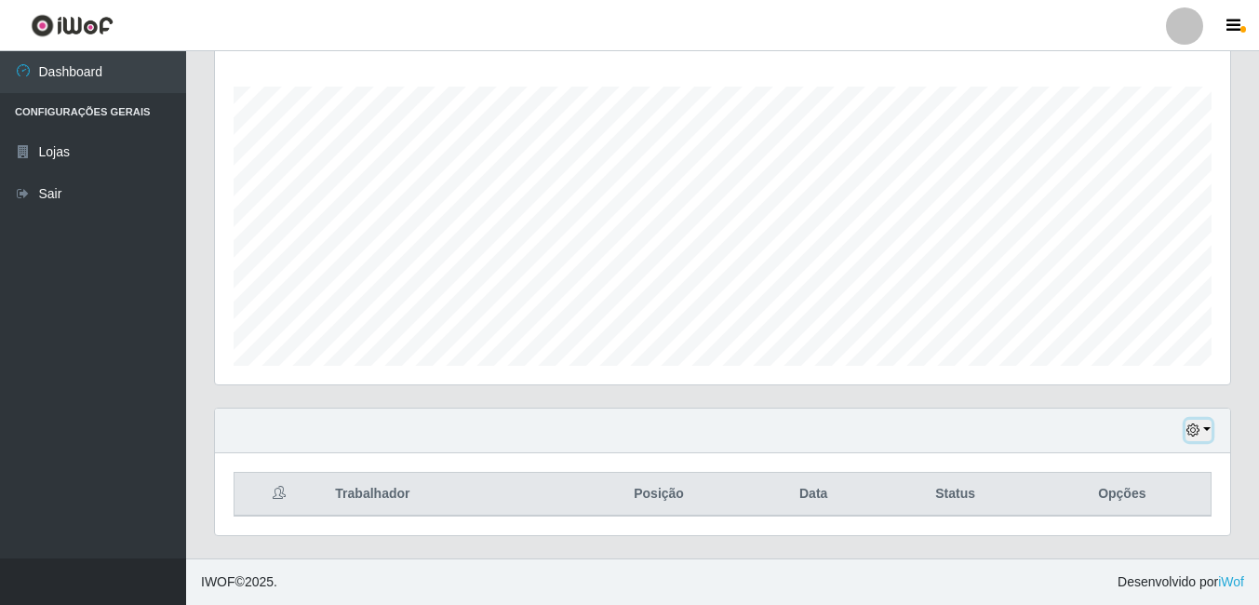
click at [1207, 433] on button "button" at bounding box center [1199, 430] width 26 height 21
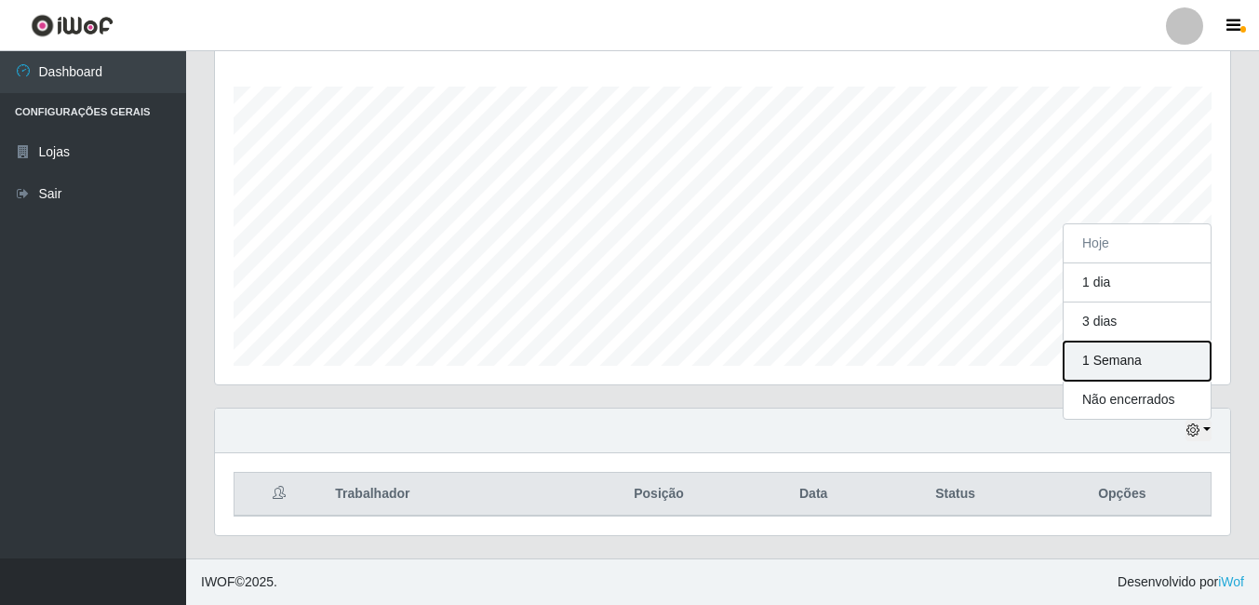
click at [1137, 359] on button "1 Semana" at bounding box center [1137, 361] width 147 height 39
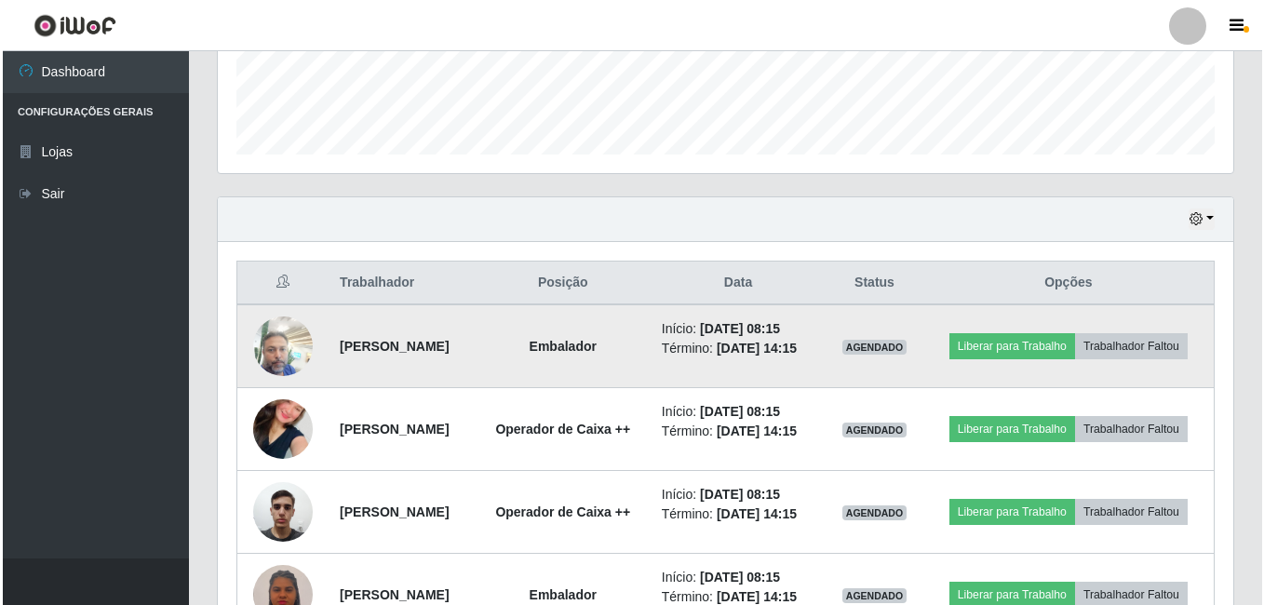
scroll to position [687, 0]
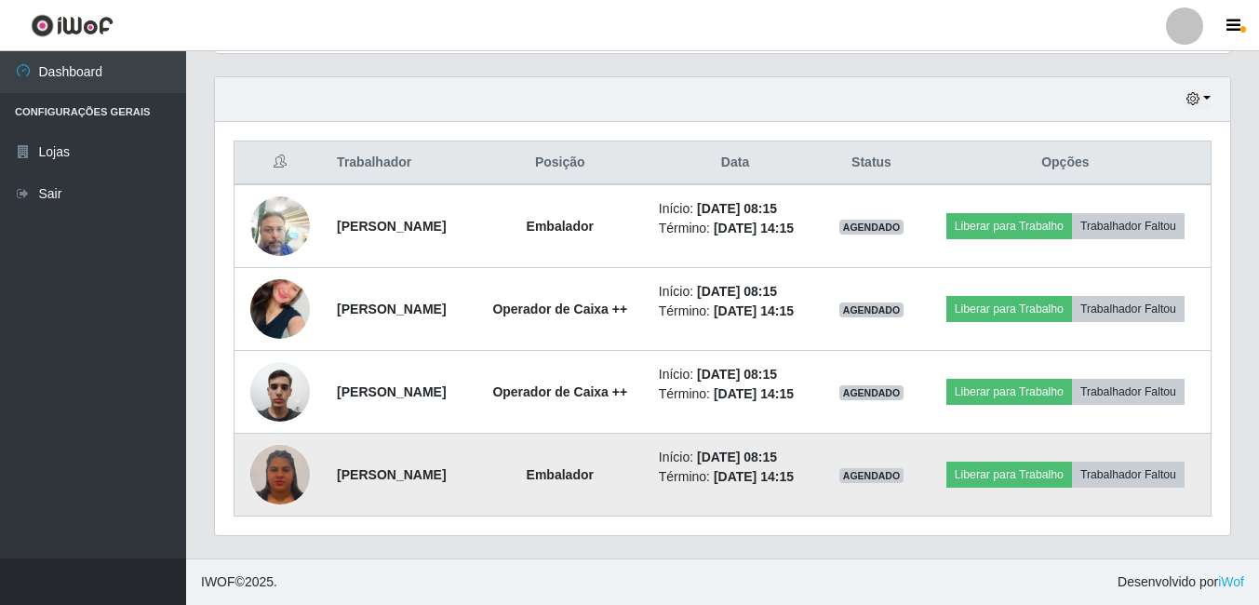
click at [287, 450] on img at bounding box center [280, 474] width 60 height 64
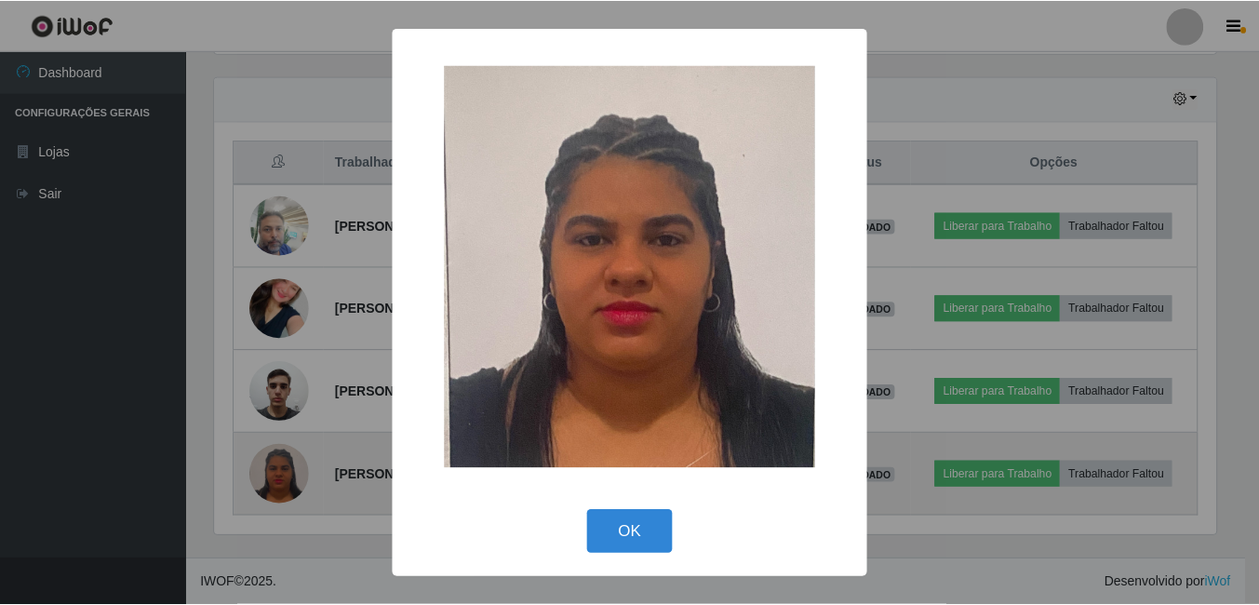
scroll to position [386, 1006]
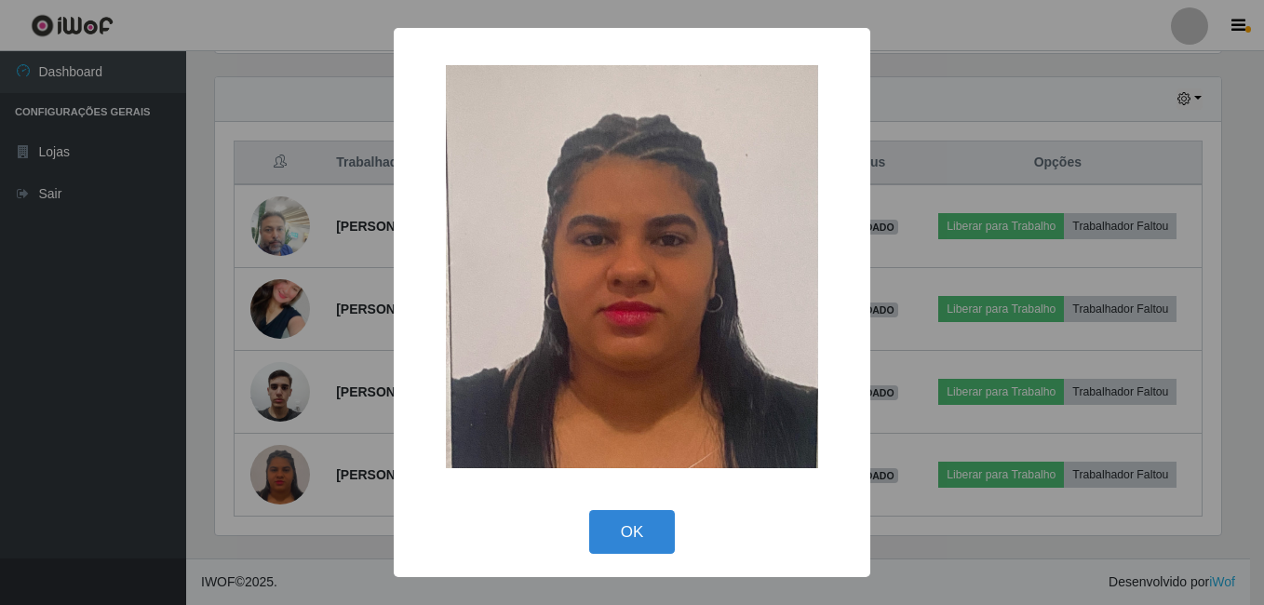
click at [146, 465] on div "× OK Cancel" at bounding box center [632, 302] width 1264 height 605
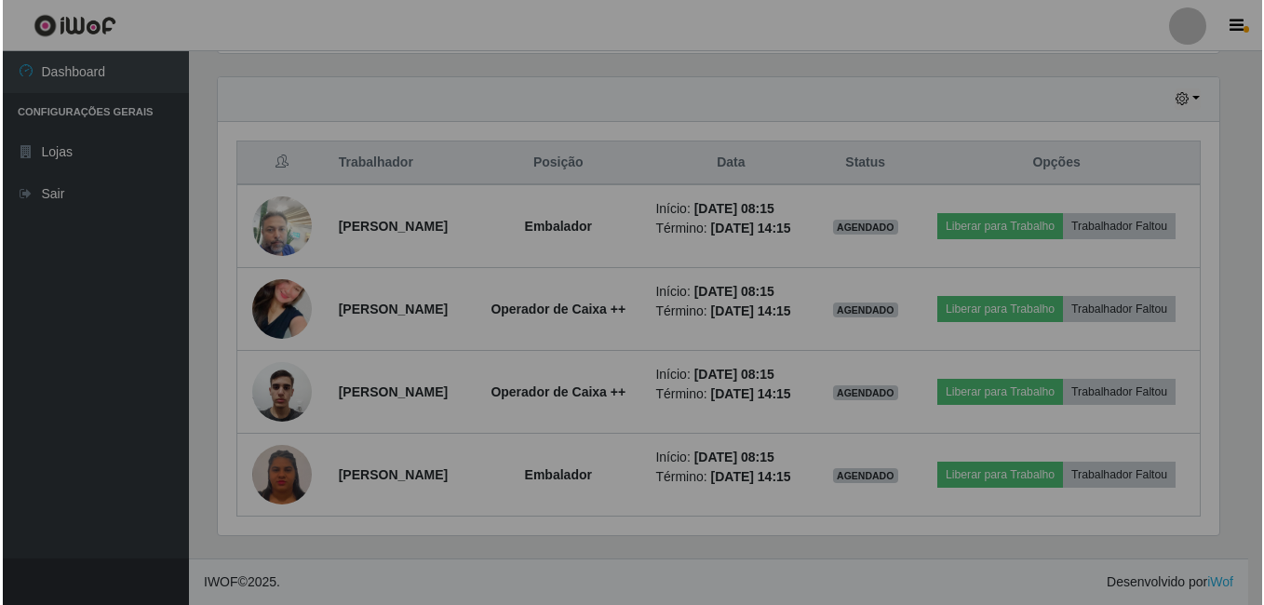
scroll to position [386, 1015]
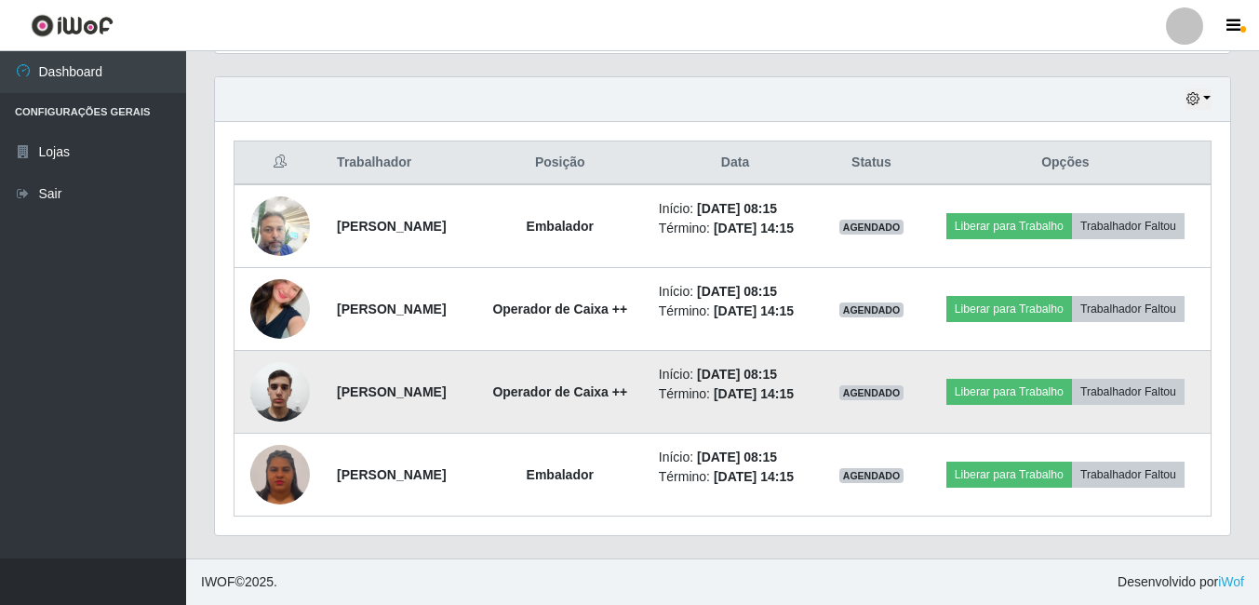
click at [275, 364] on img at bounding box center [280, 391] width 60 height 79
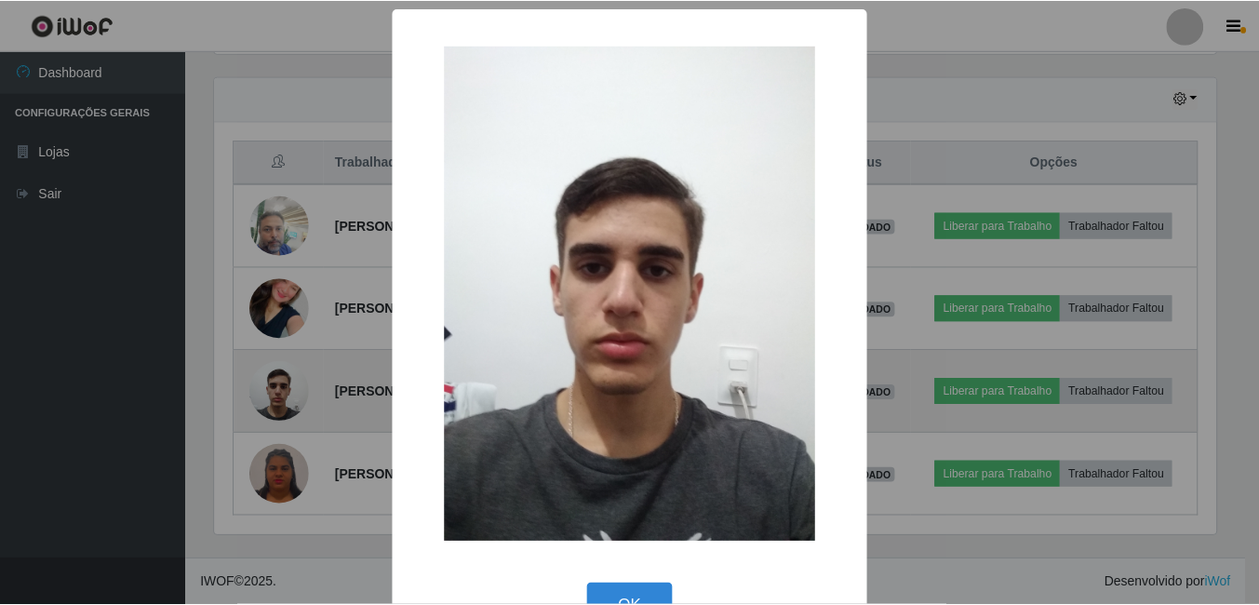
scroll to position [386, 1006]
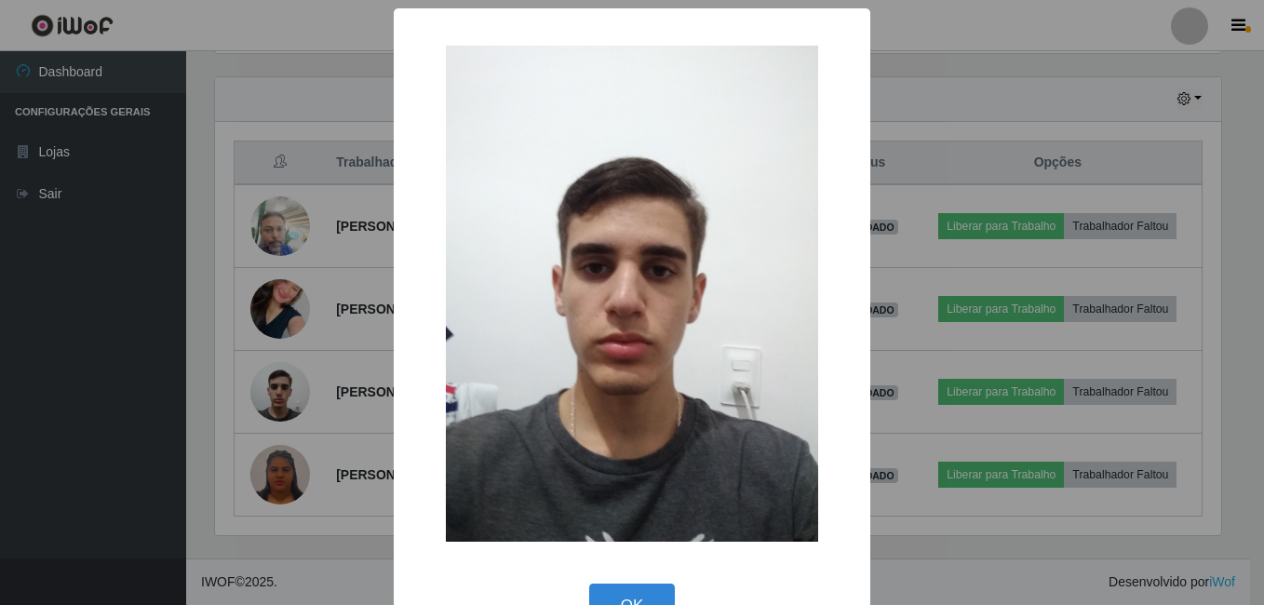
click at [190, 438] on div "× OK Cancel" at bounding box center [632, 302] width 1264 height 605
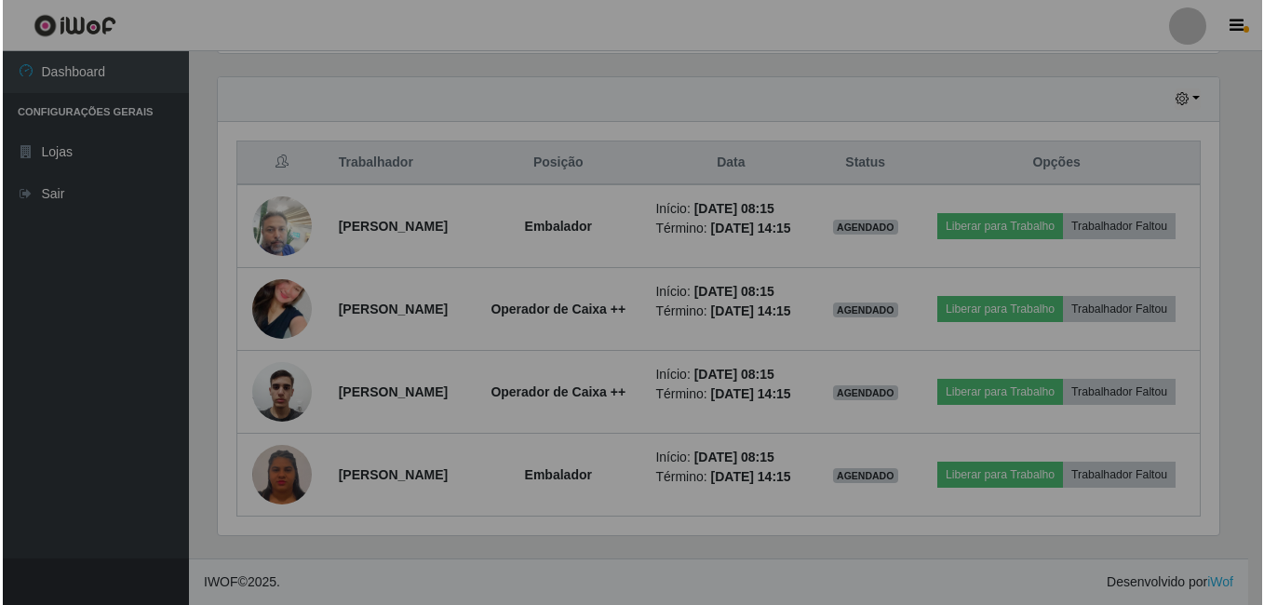
scroll to position [386, 1015]
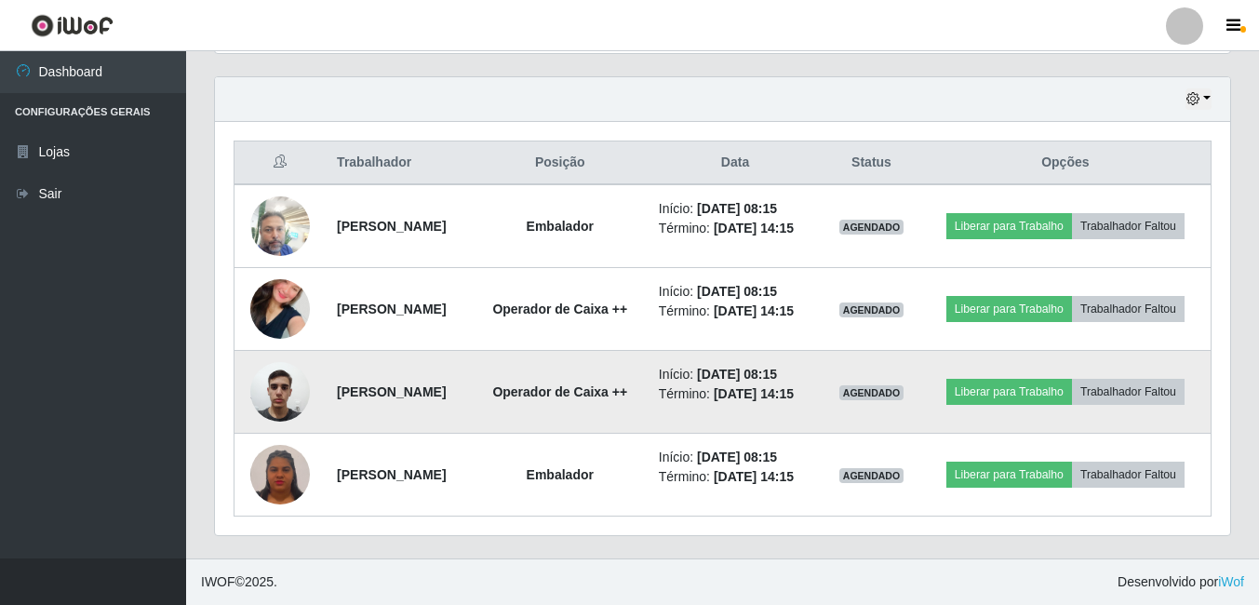
click at [280, 386] on img at bounding box center [280, 391] width 60 height 79
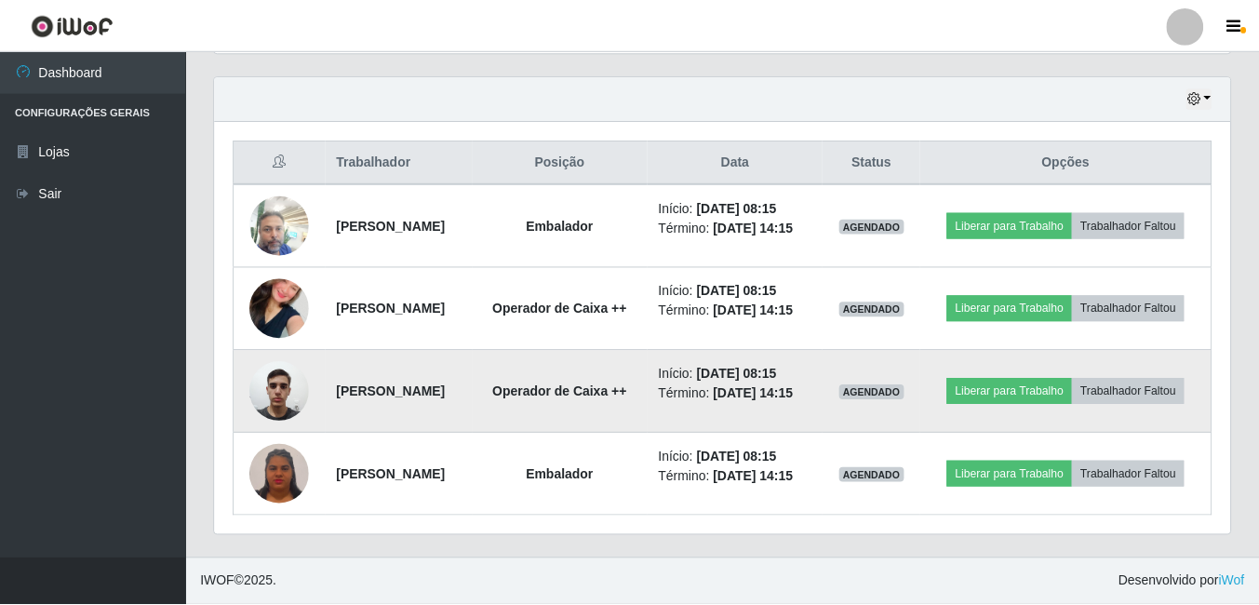
scroll to position [386, 1006]
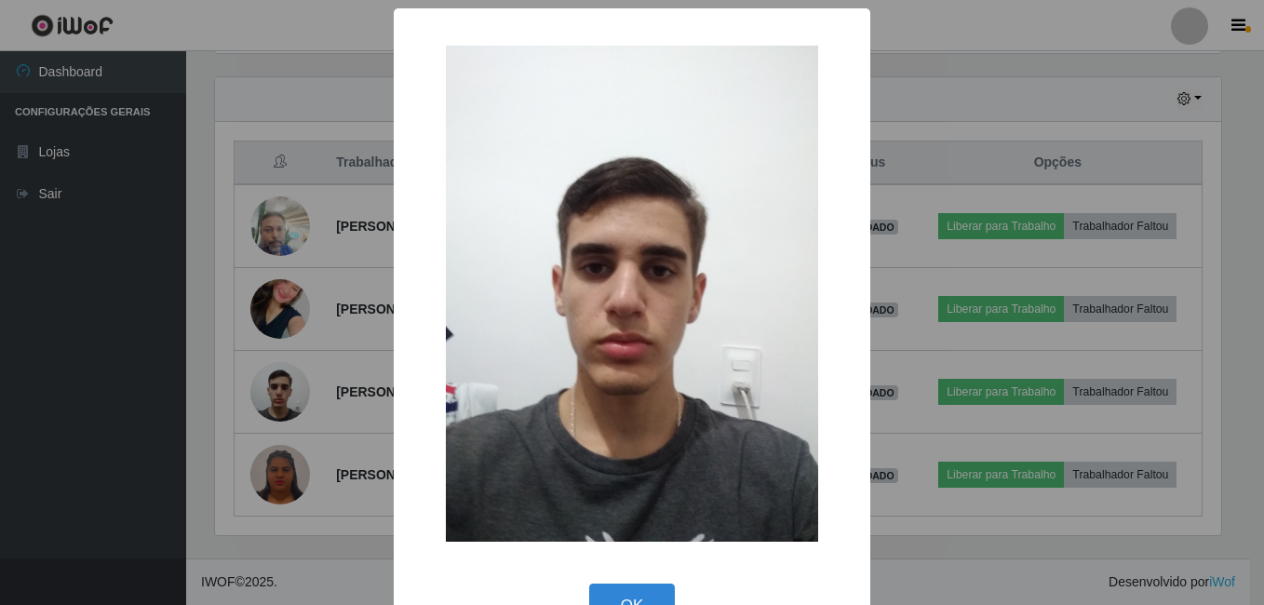
click at [279, 384] on div "× OK Cancel" at bounding box center [632, 302] width 1264 height 605
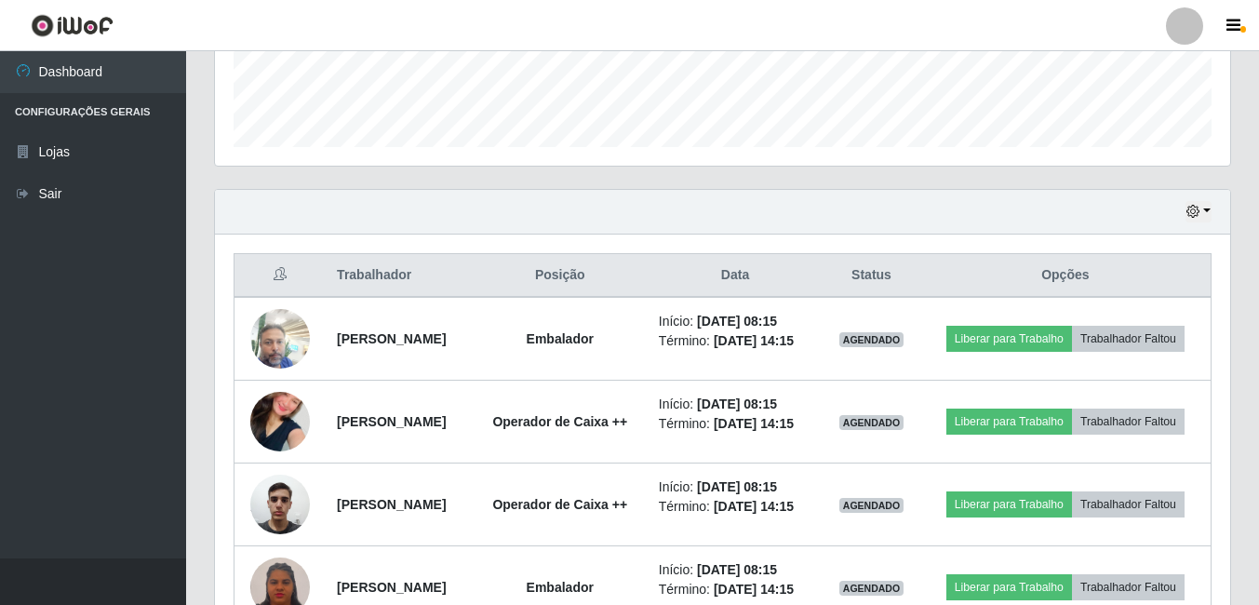
scroll to position [501, 0]
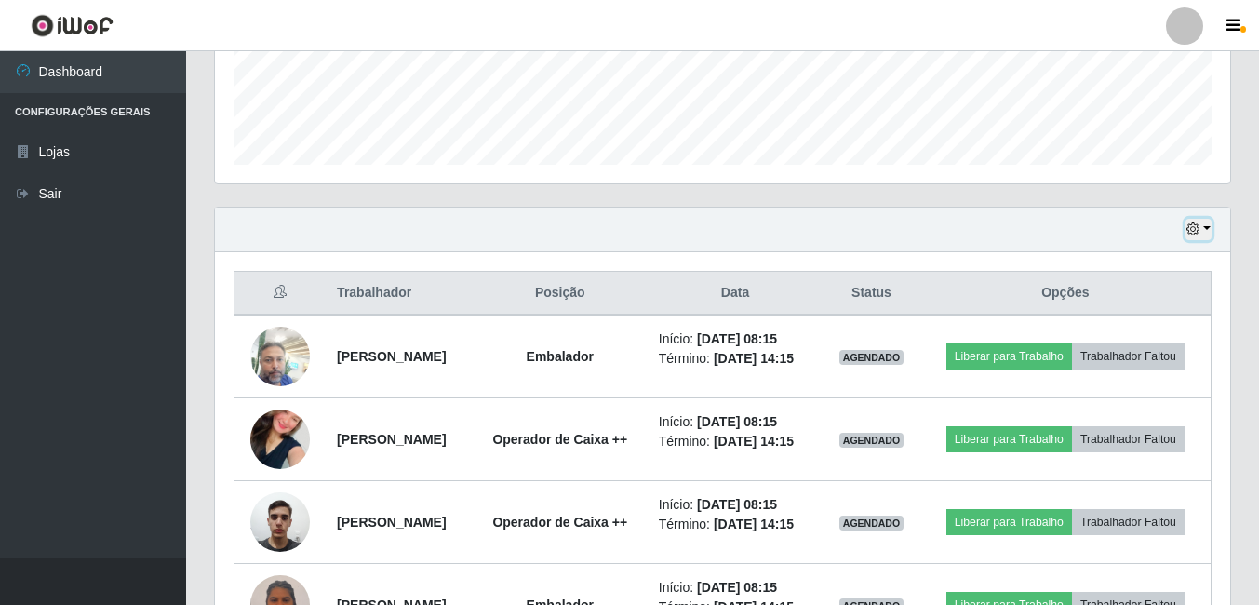
click at [1192, 229] on icon "button" at bounding box center [1193, 228] width 13 height 13
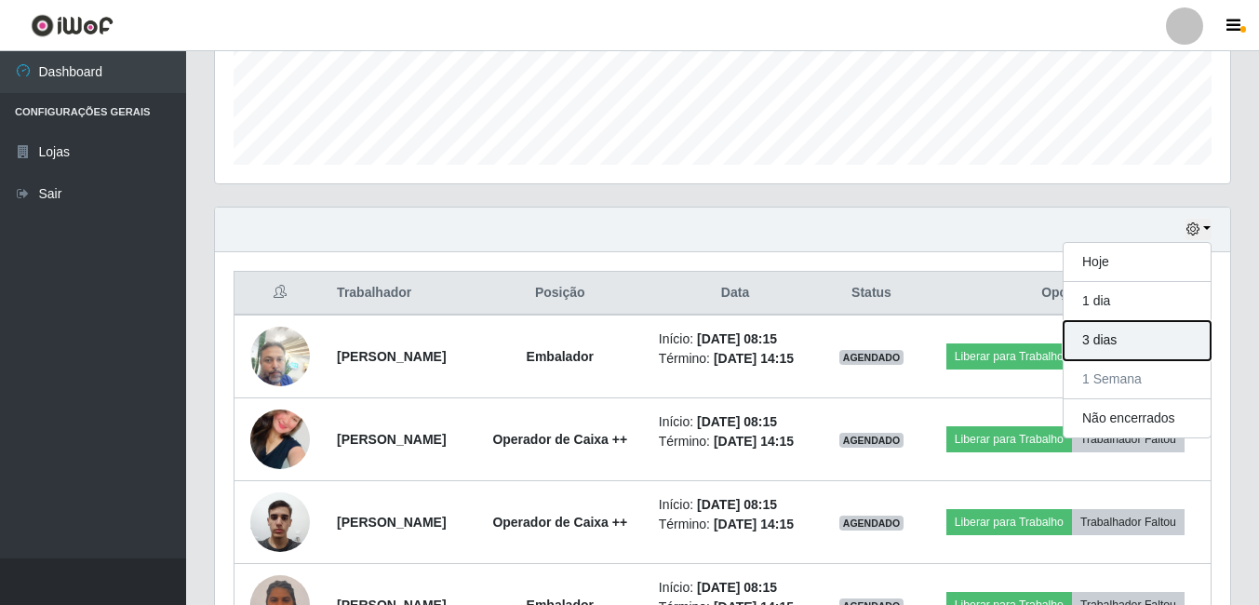
click at [1119, 330] on button "3 dias" at bounding box center [1137, 340] width 147 height 39
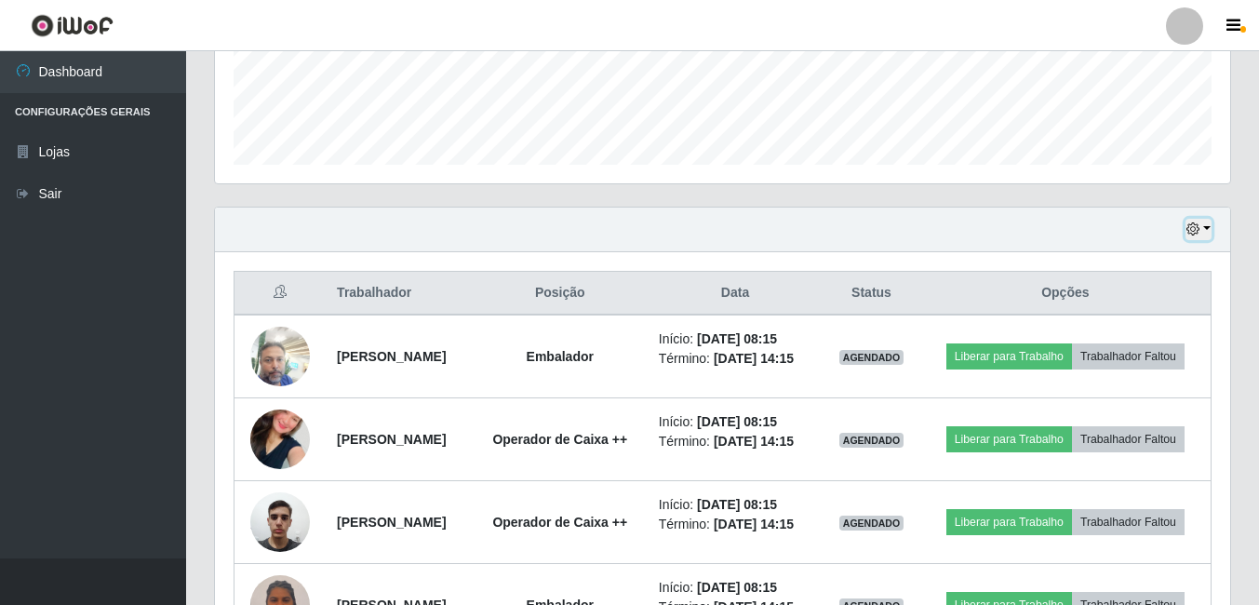
click at [1194, 226] on icon "button" at bounding box center [1193, 228] width 13 height 13
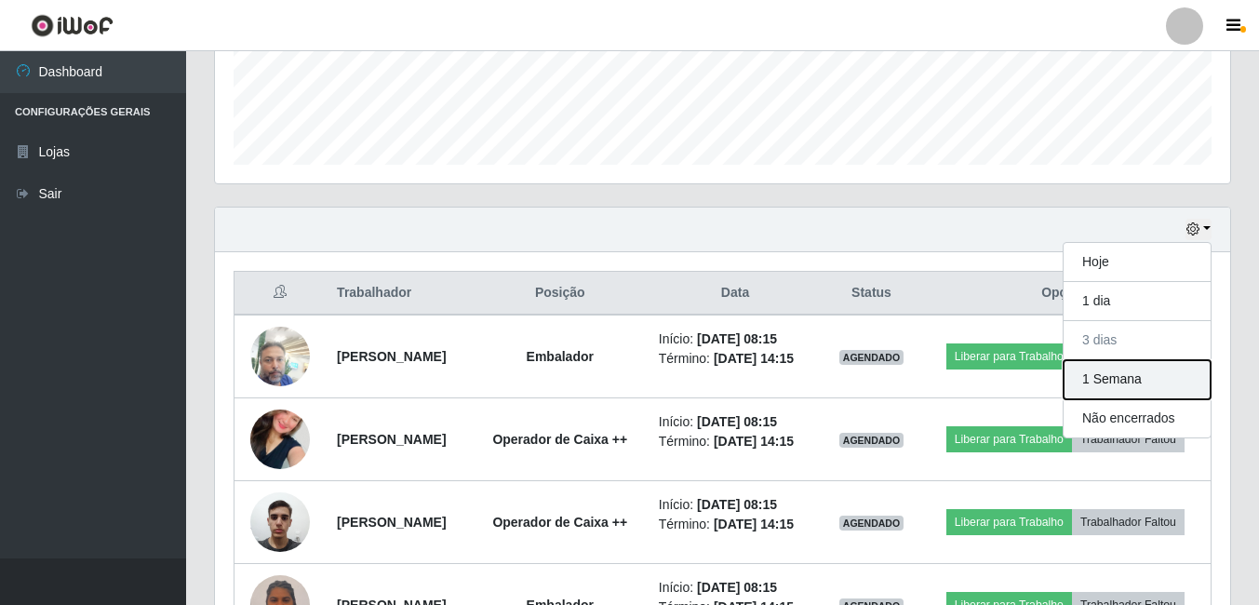
click at [1141, 374] on button "1 Semana" at bounding box center [1137, 379] width 147 height 39
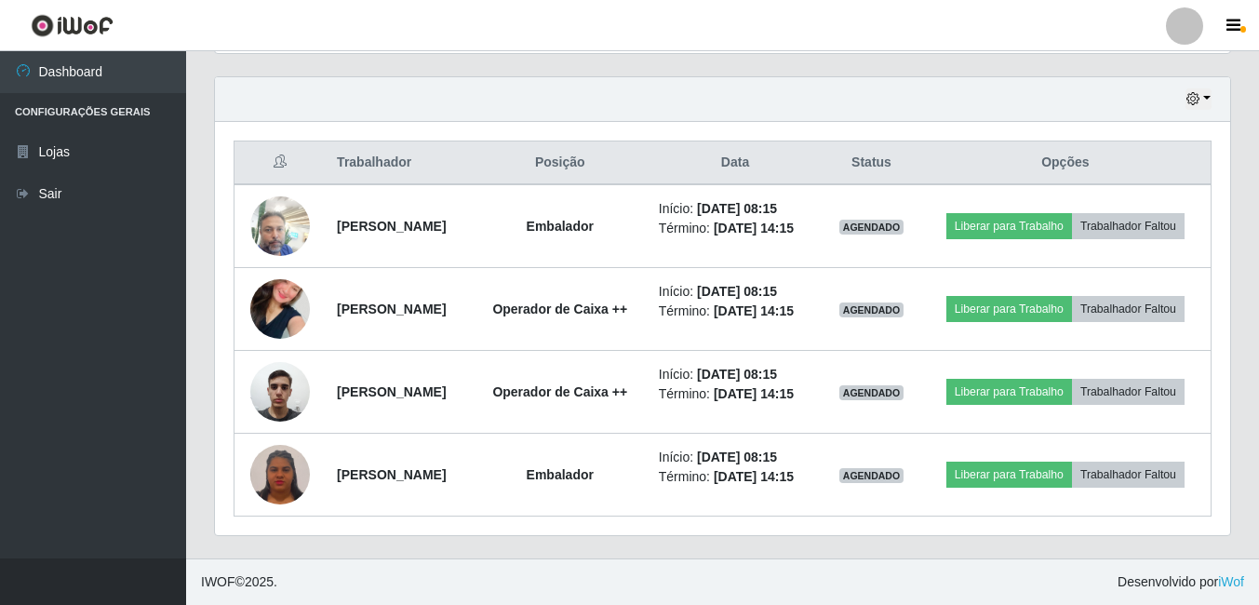
scroll to position [687, 0]
